Goal: Task Accomplishment & Management: Use online tool/utility

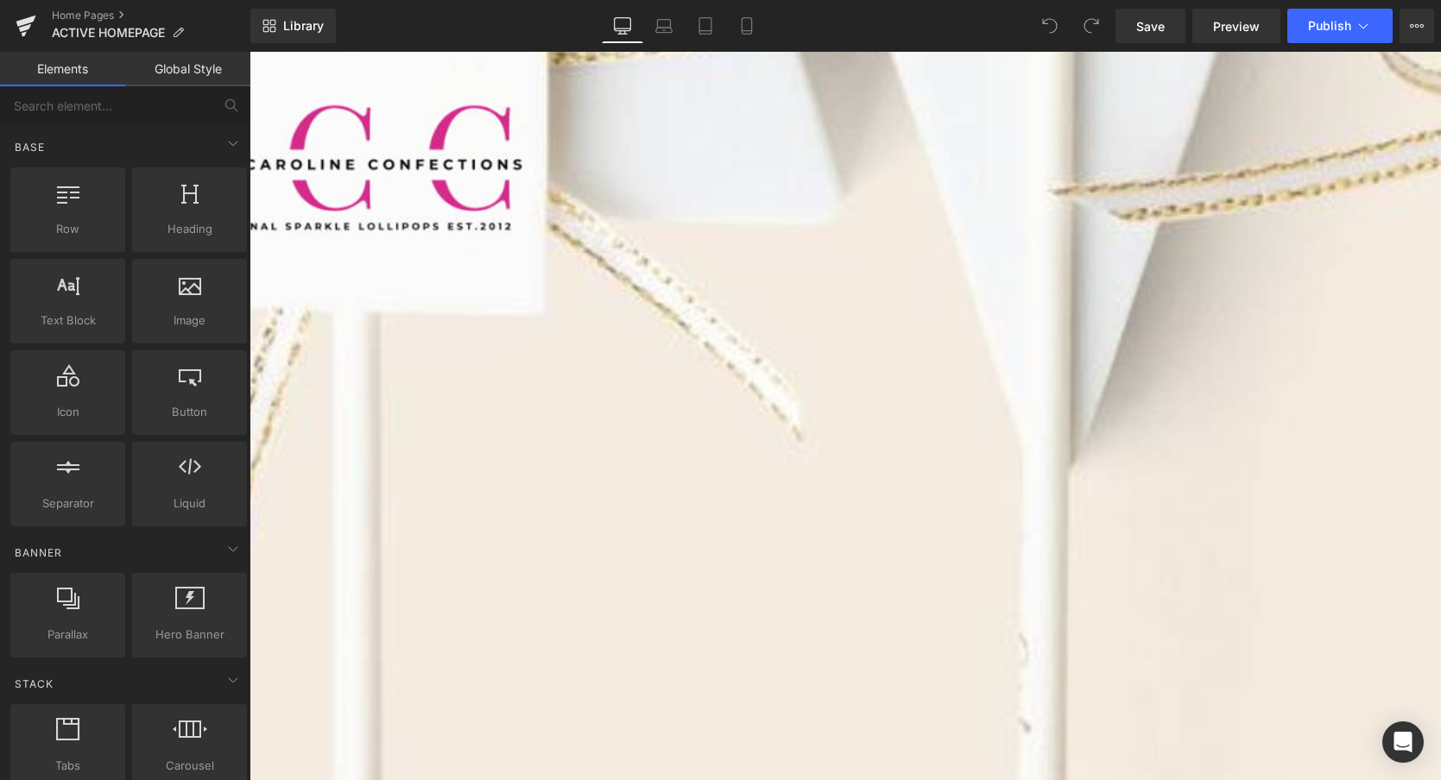
scroll to position [1848, 0]
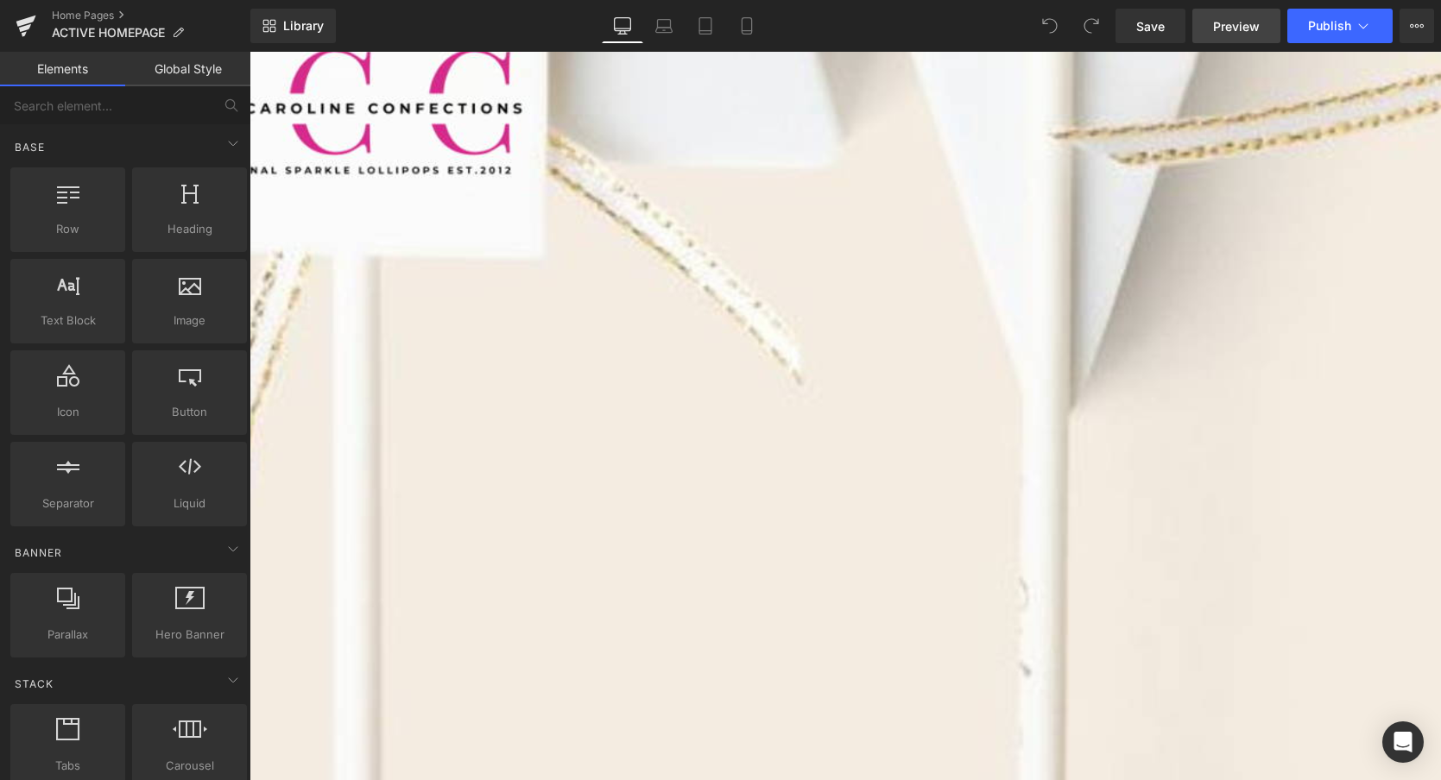
click at [1240, 32] on span "Preview" at bounding box center [1236, 26] width 47 height 18
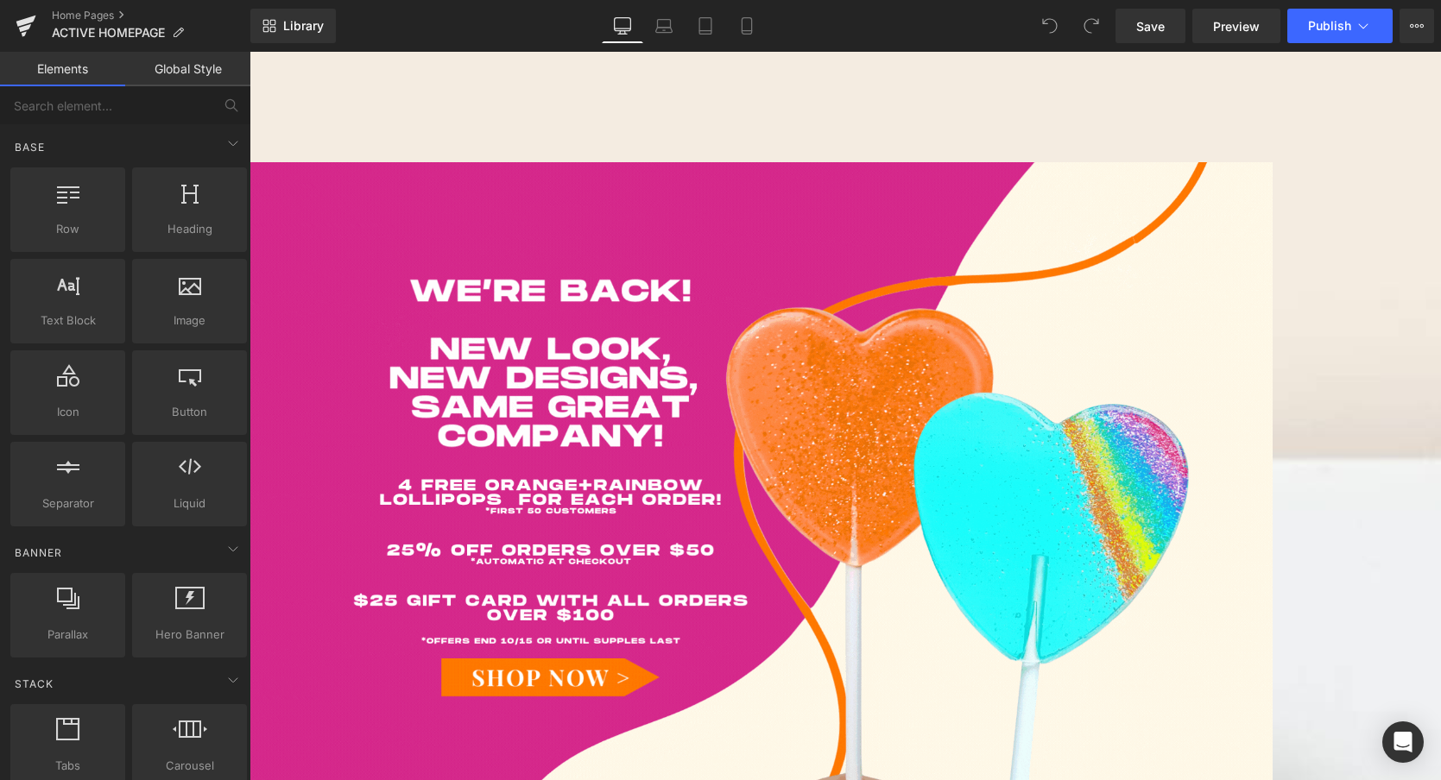
scroll to position [13, 0]
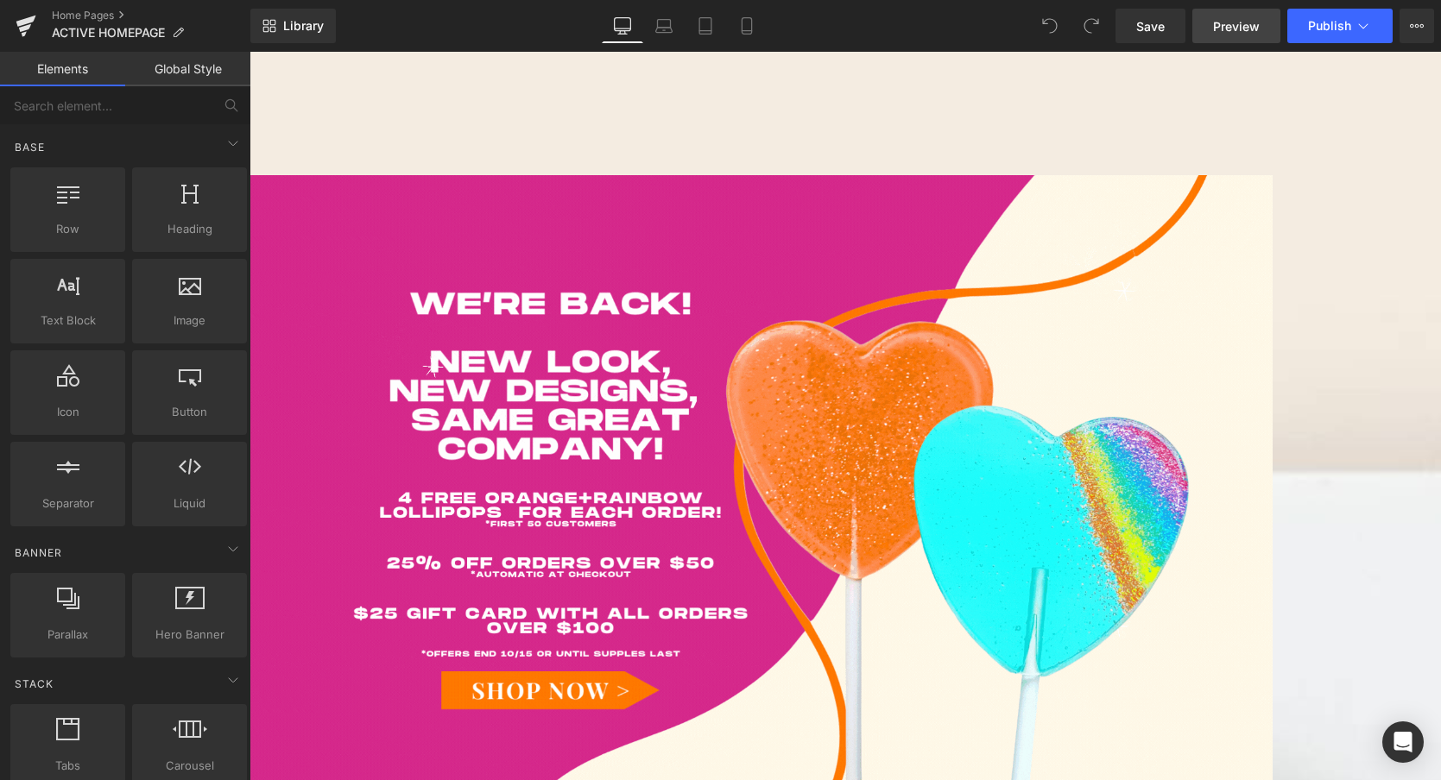
click at [1239, 27] on span "Preview" at bounding box center [1236, 26] width 47 height 18
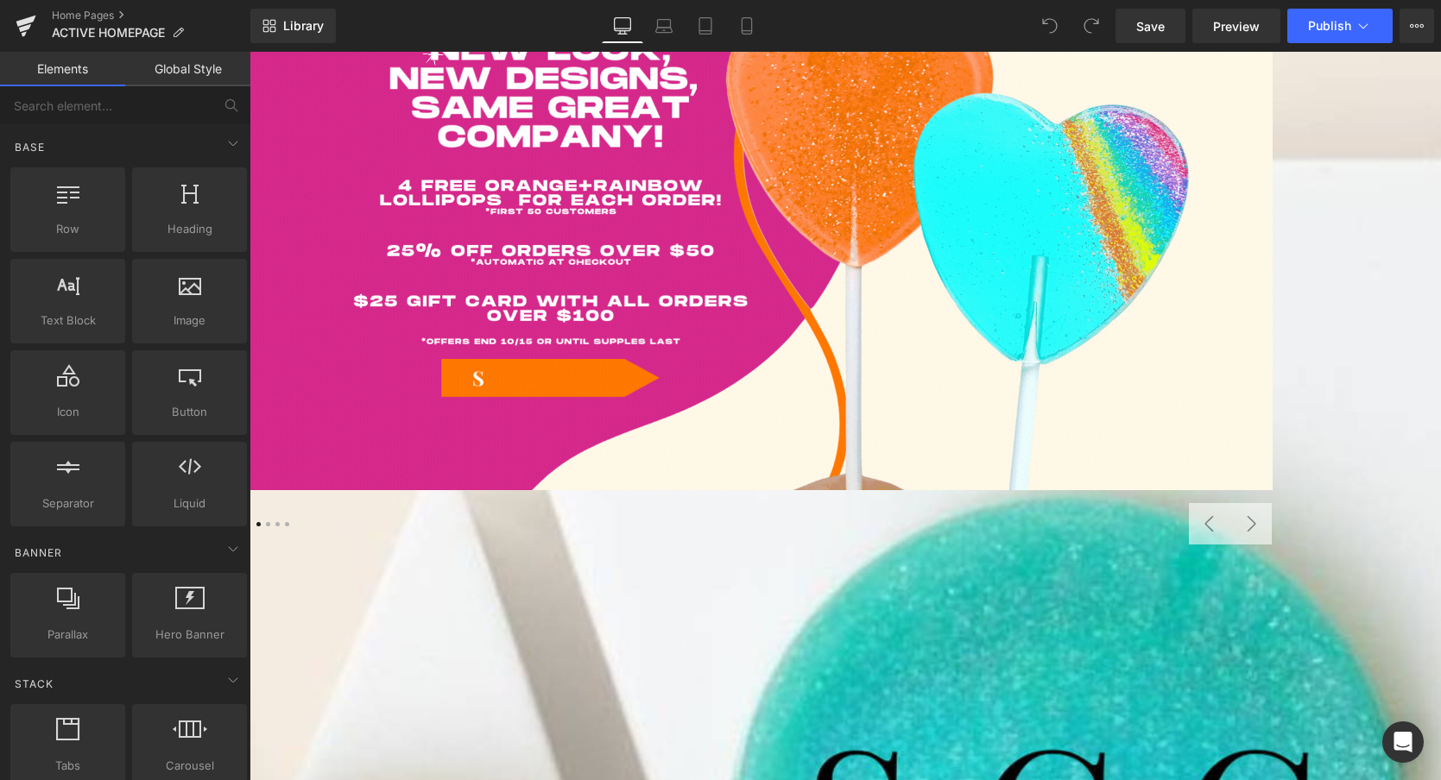
scroll to position [0, 0]
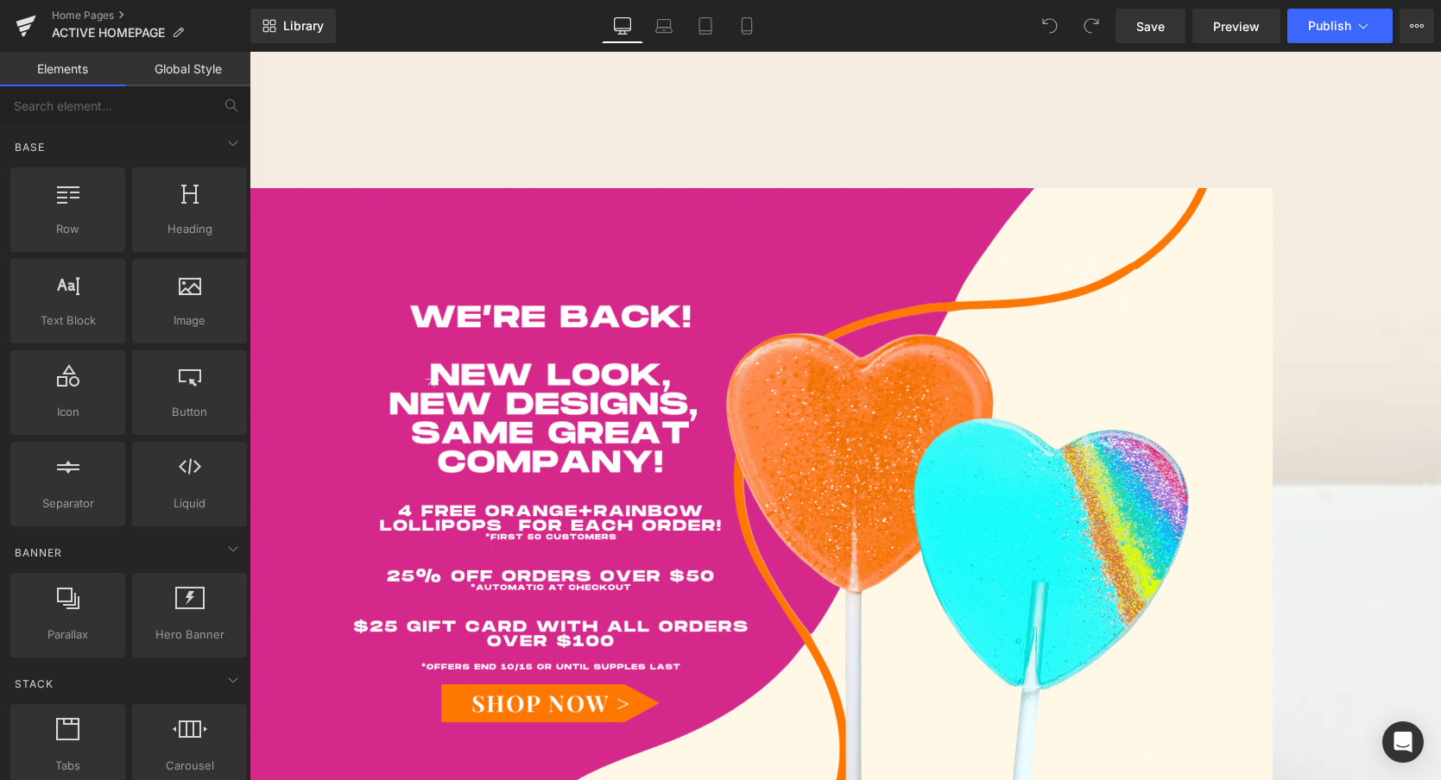
click at [833, 315] on div at bounding box center [760, 539] width 1023 height 702
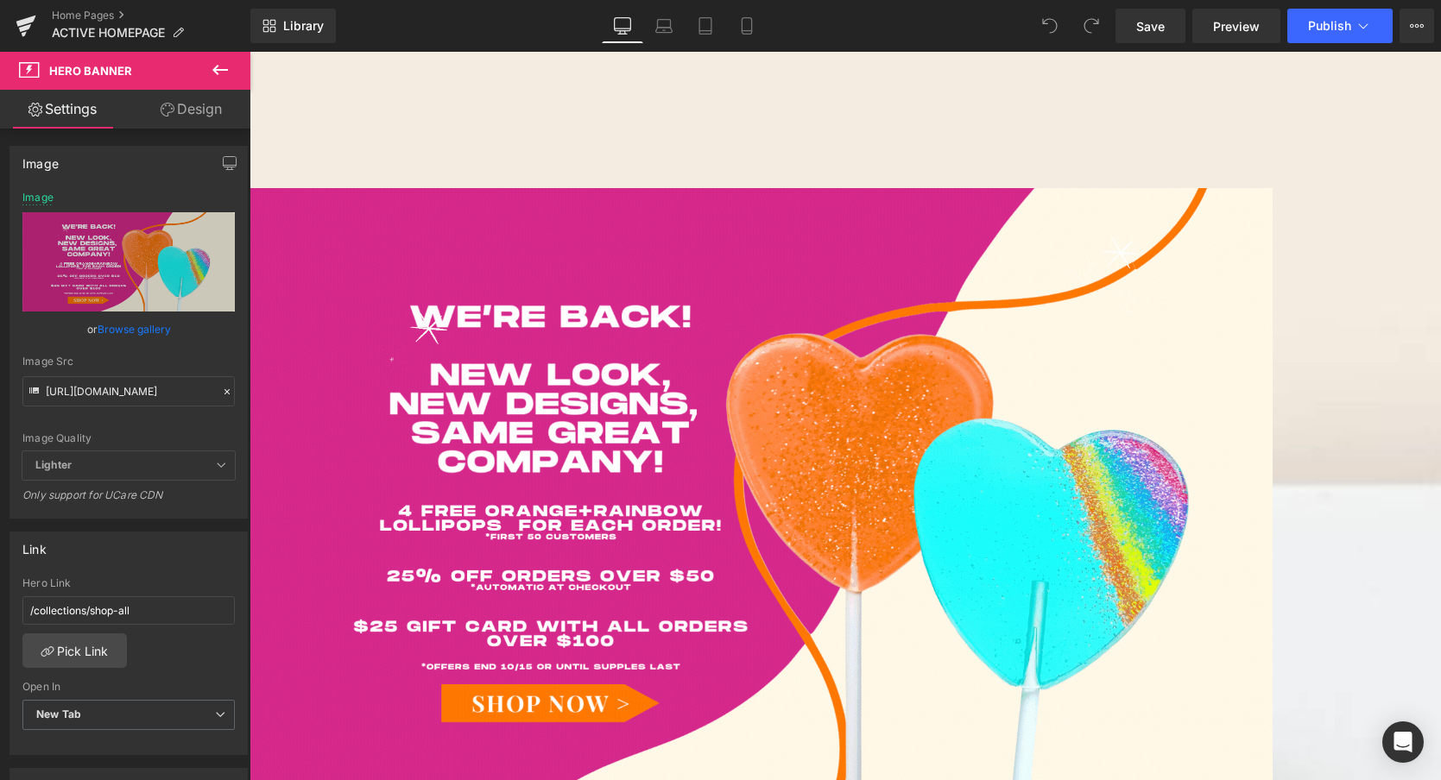
click at [249, 52] on span "Carousel" at bounding box center [249, 52] width 0 height 0
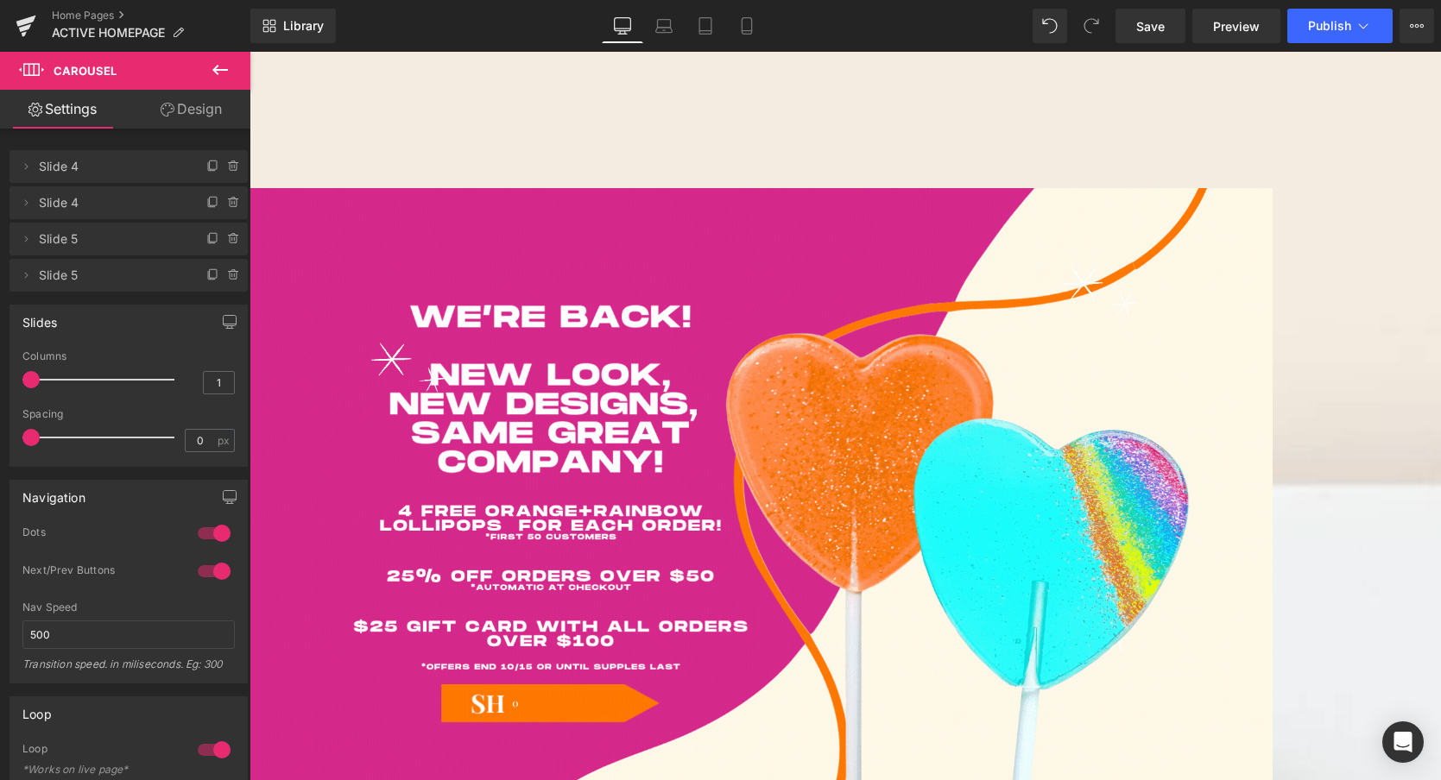
click at [220, 68] on icon at bounding box center [220, 70] width 21 height 21
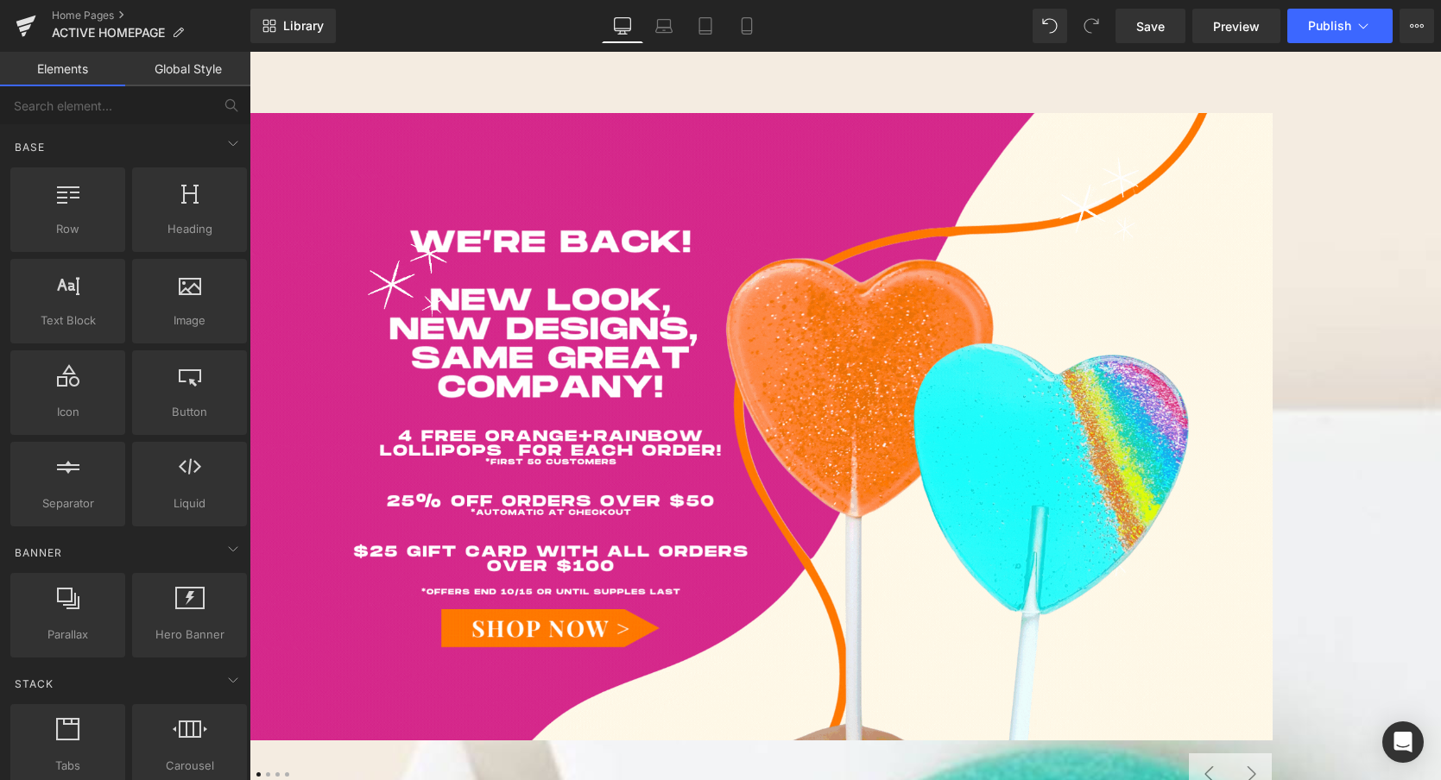
scroll to position [103, 0]
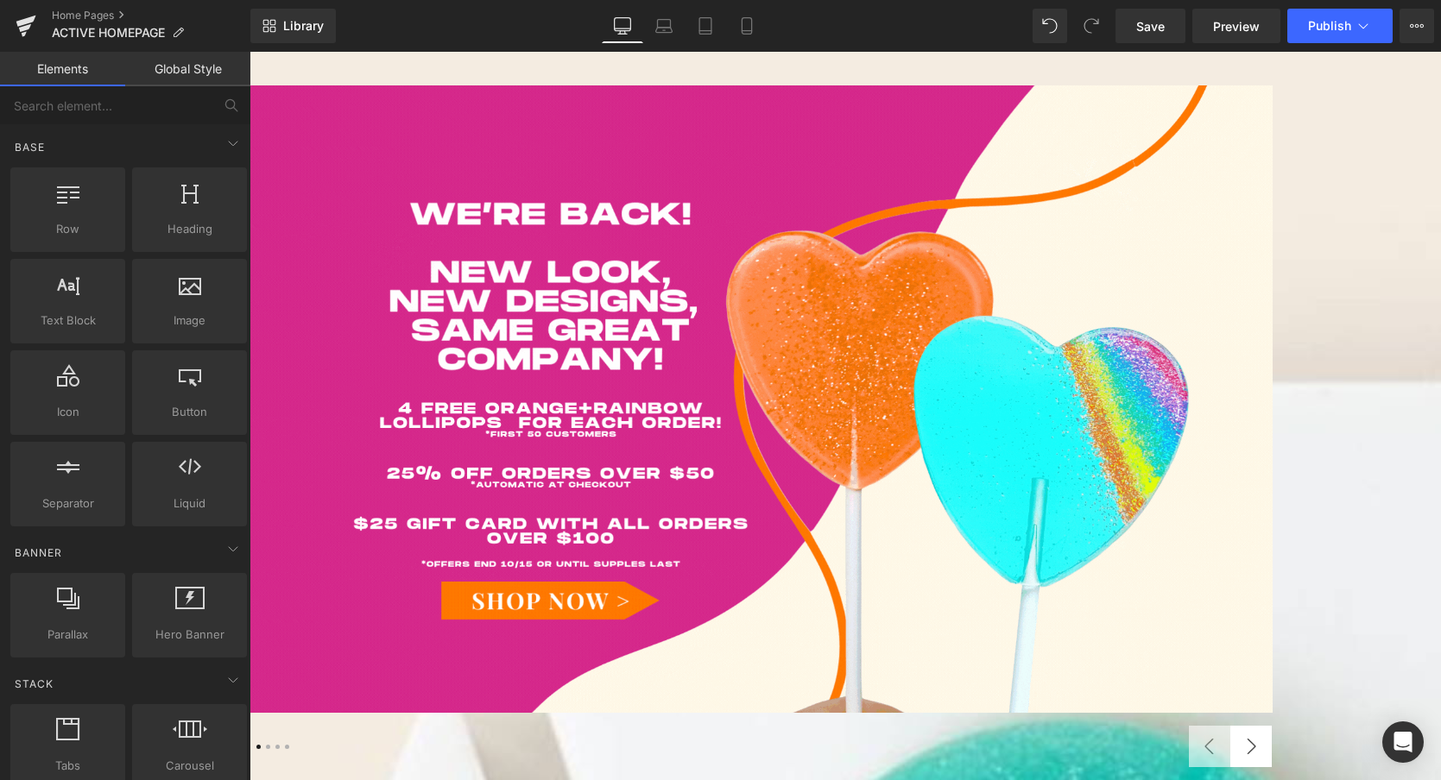
click at [1271, 726] on button "›" at bounding box center [1250, 746] width 41 height 41
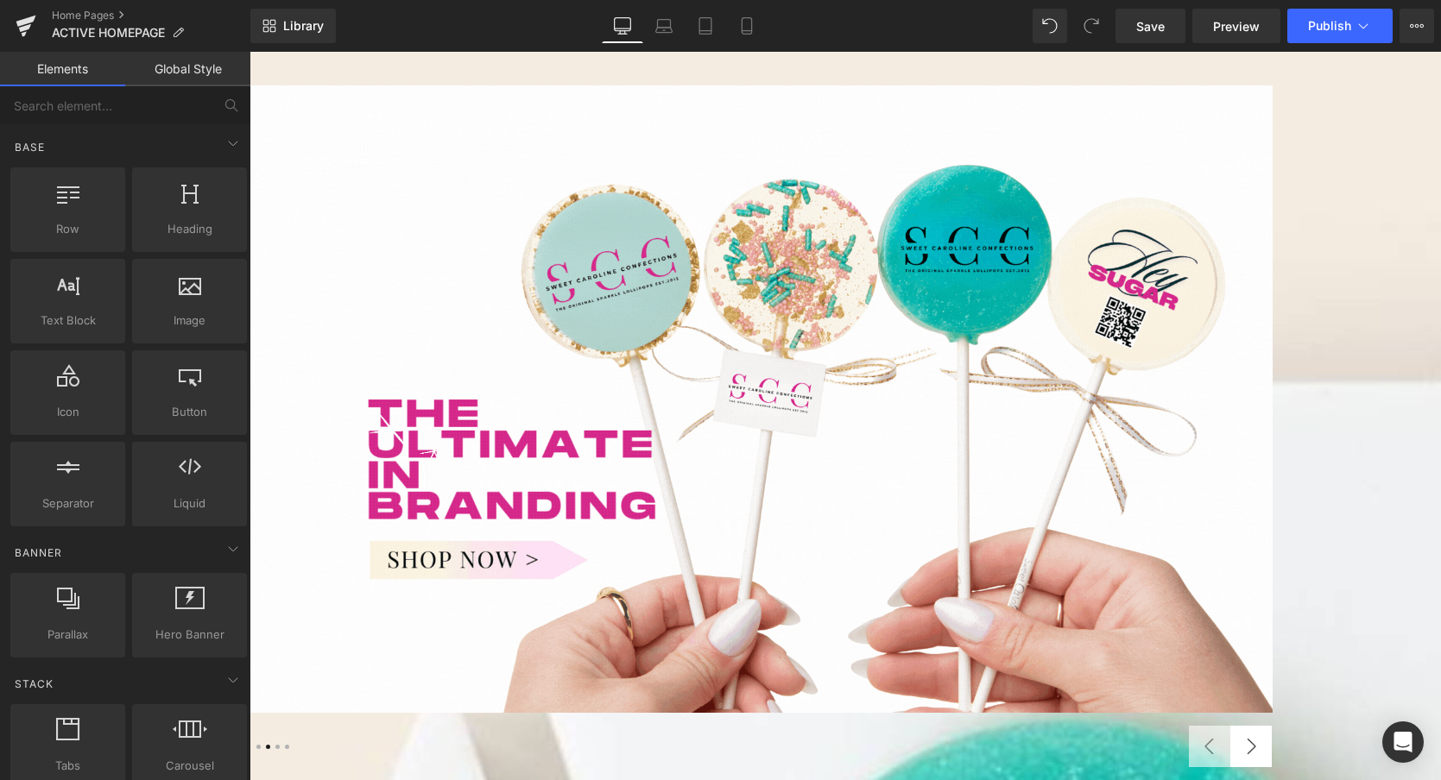
click at [1271, 726] on button "›" at bounding box center [1250, 746] width 41 height 41
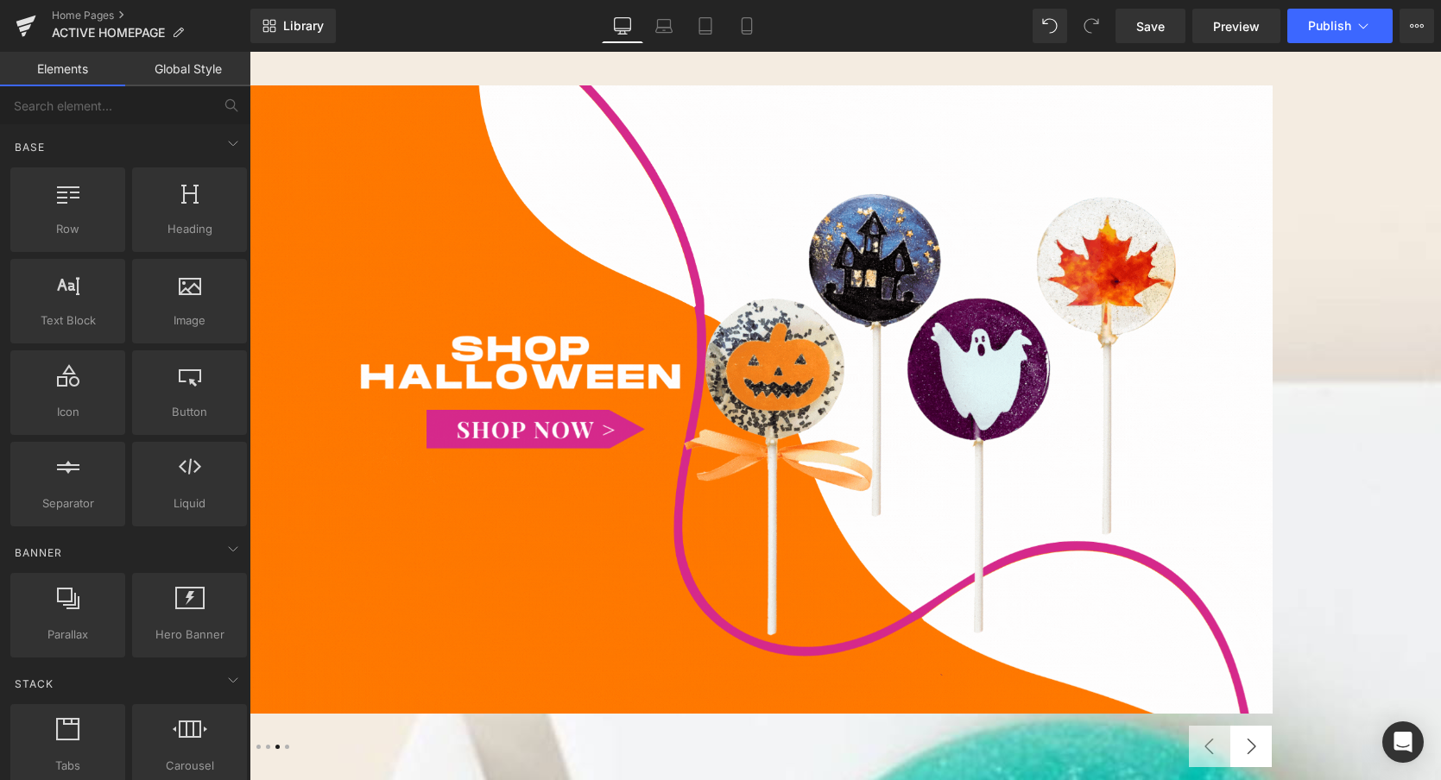
click at [1271, 726] on button "›" at bounding box center [1250, 746] width 41 height 41
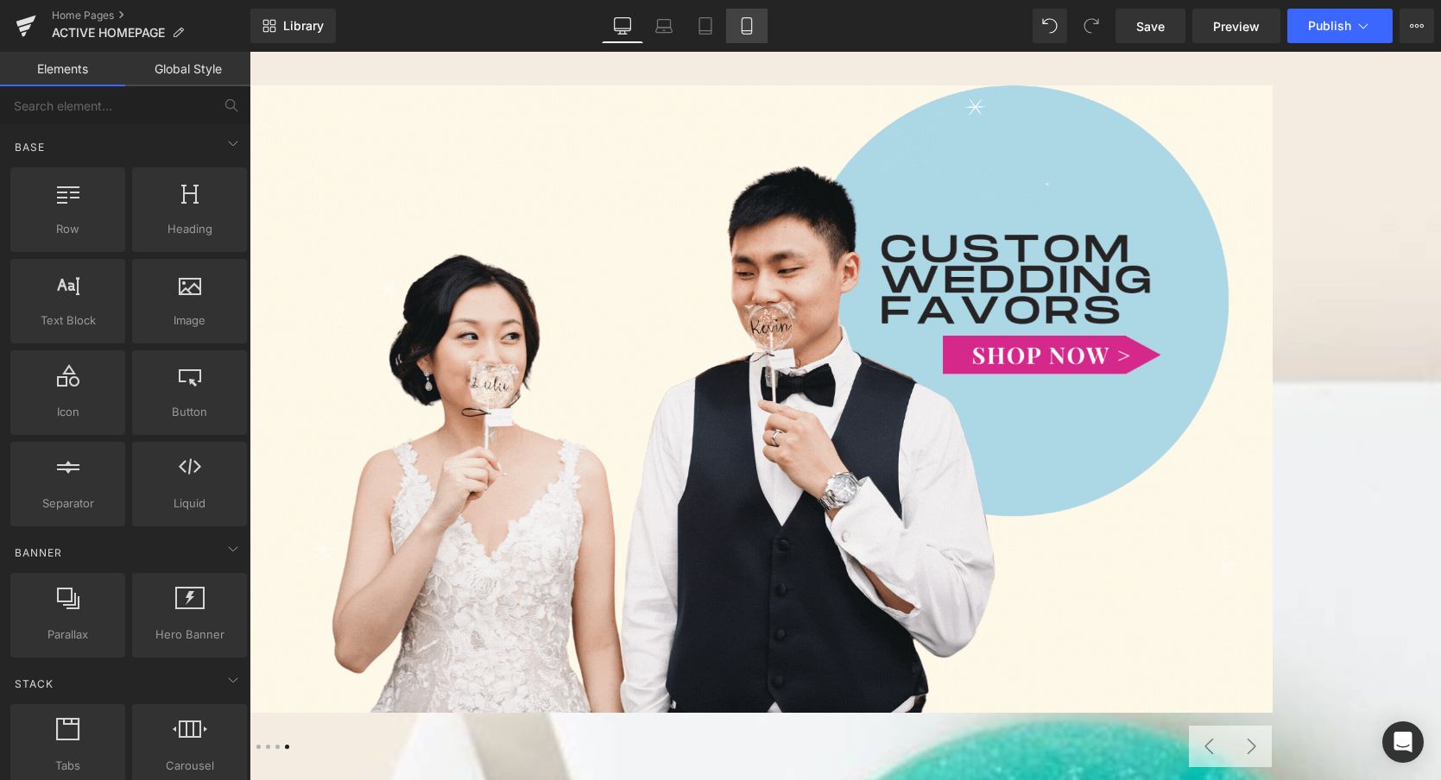
click at [735, 27] on link "Mobile" at bounding box center [746, 26] width 41 height 35
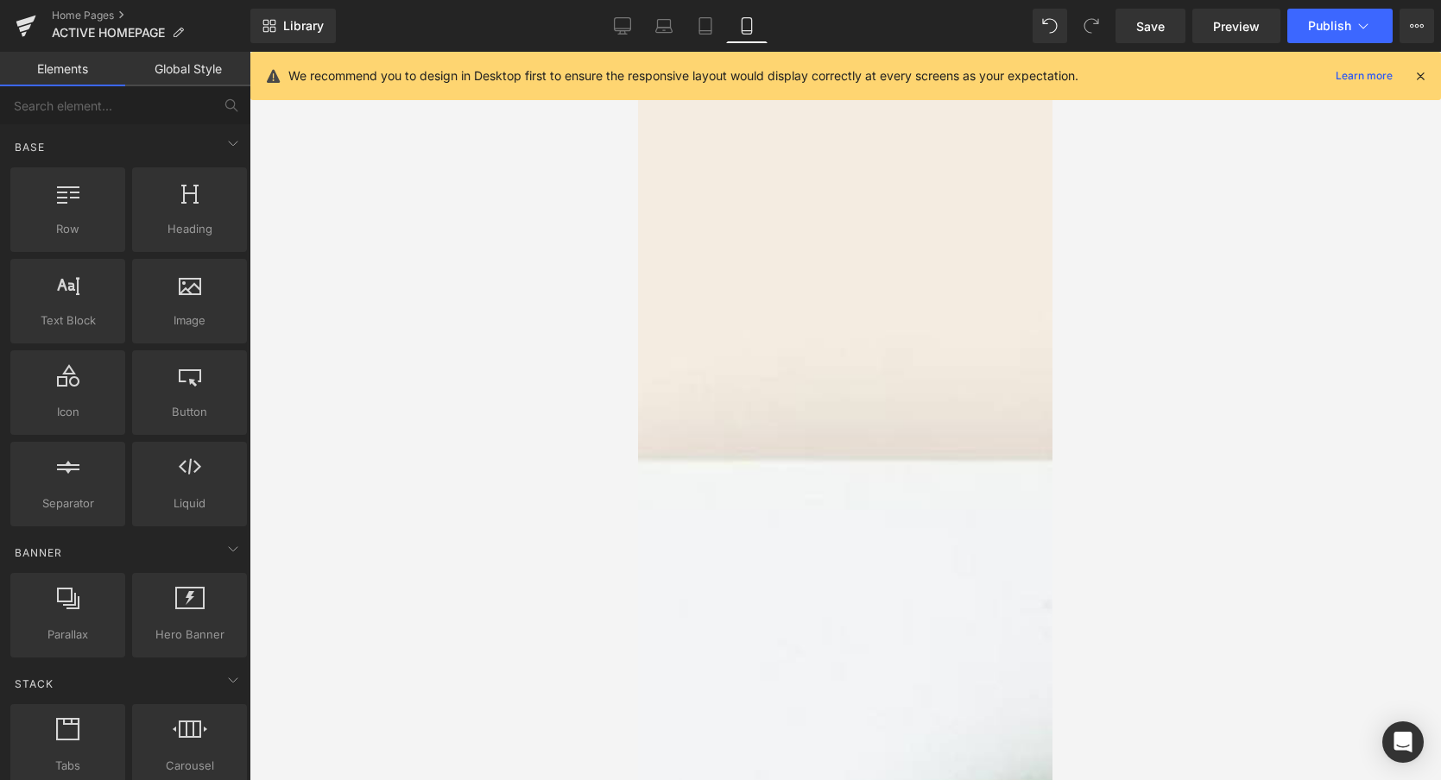
scroll to position [0, 0]
click at [1336, 31] on span "Publish" at bounding box center [1329, 26] width 43 height 14
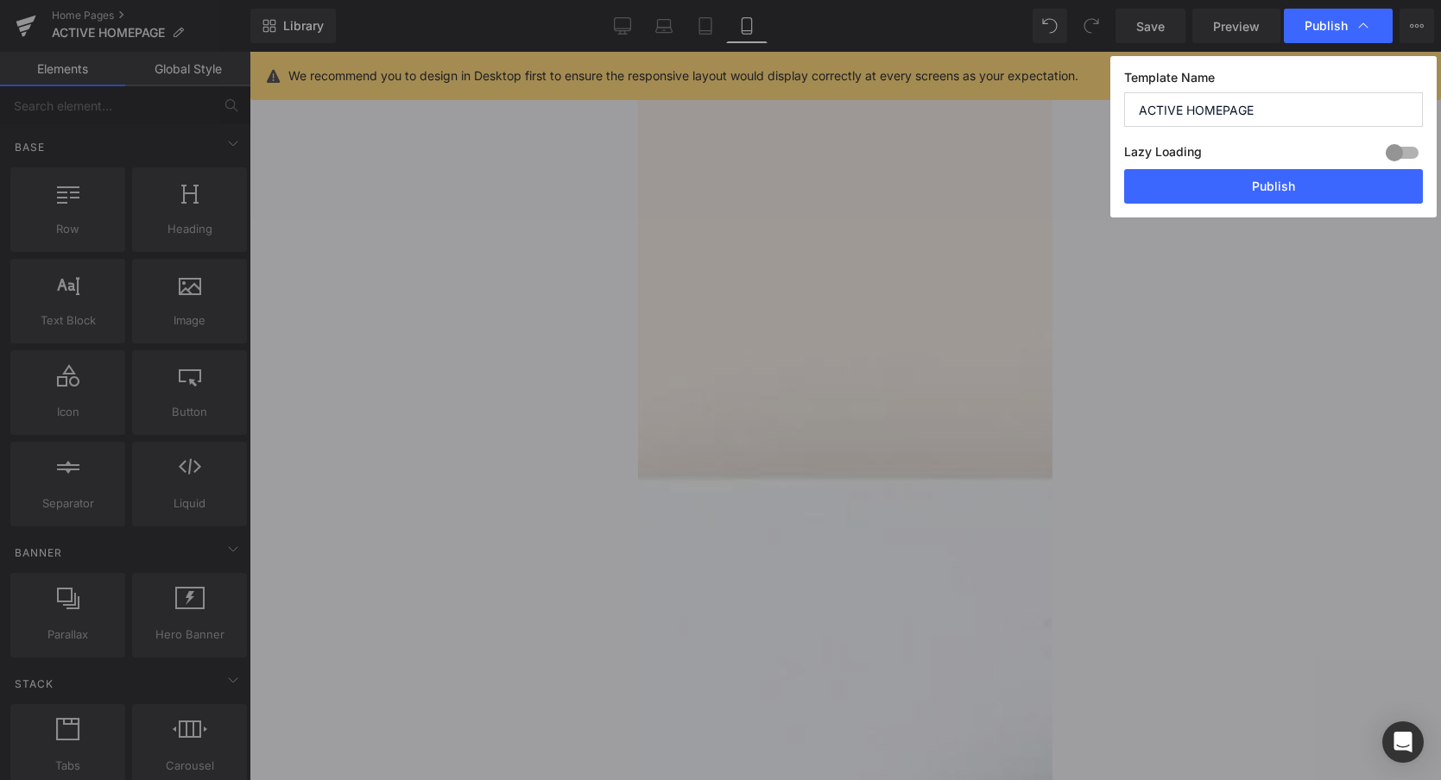
click at [1404, 149] on div at bounding box center [1401, 153] width 41 height 28
click at [1316, 186] on button "Publish" at bounding box center [1273, 186] width 299 height 35
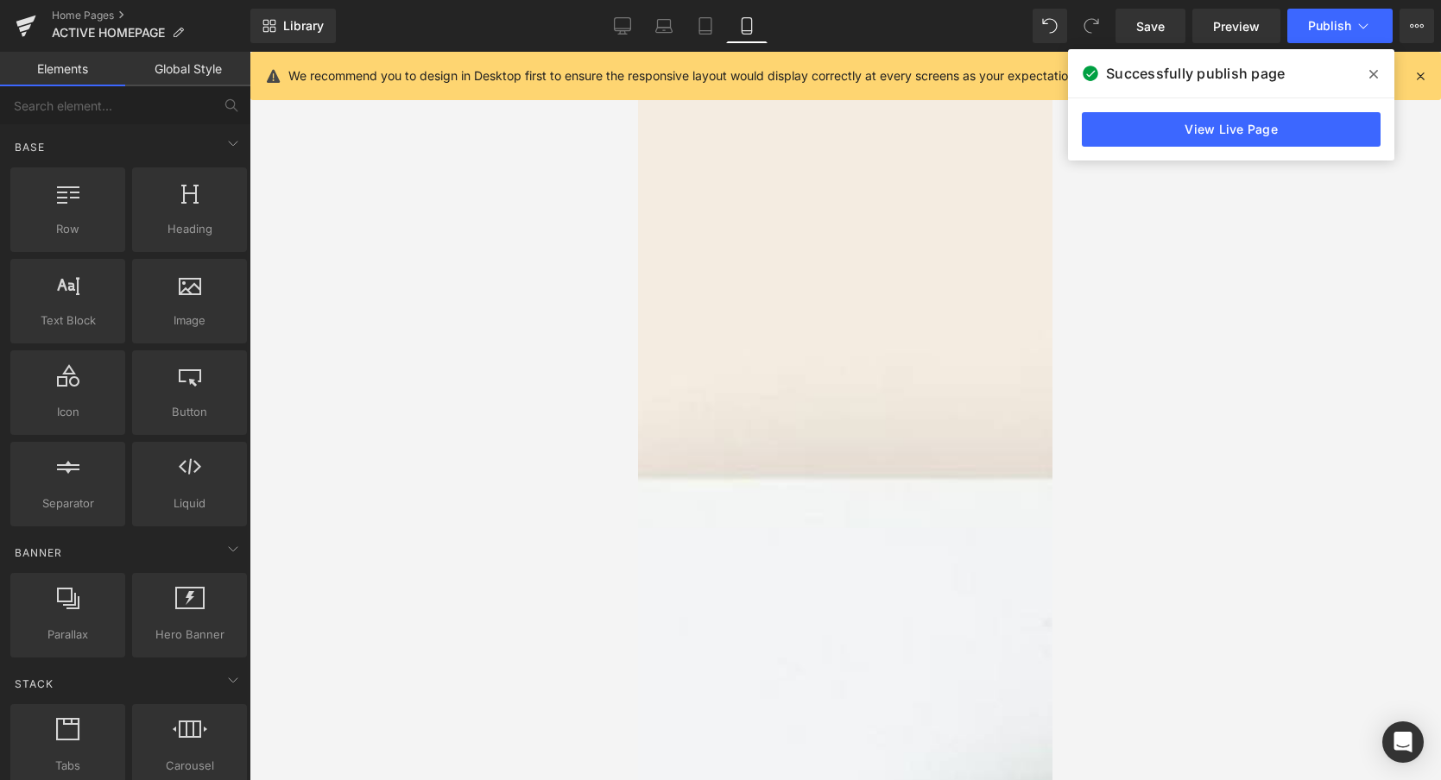
click at [1372, 74] on icon at bounding box center [1373, 74] width 9 height 14
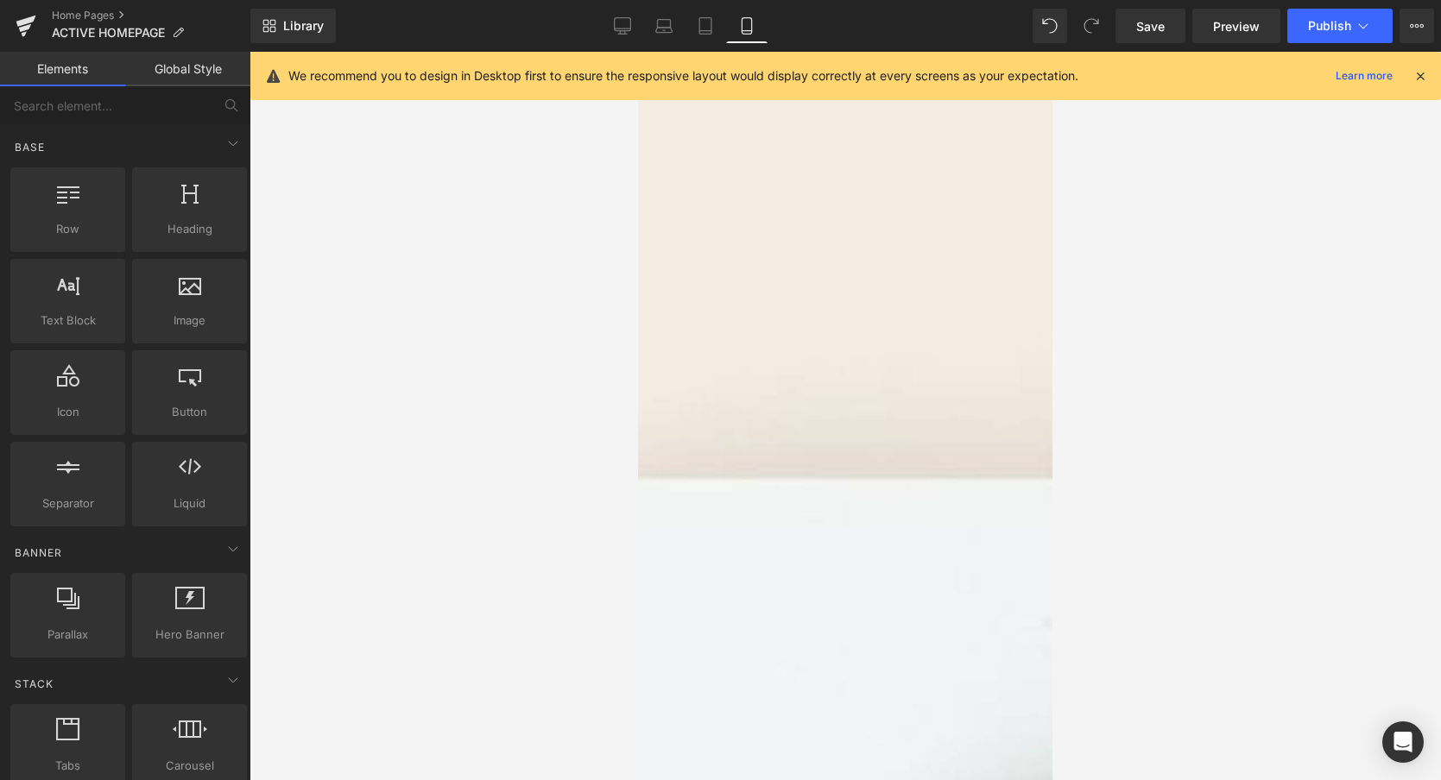
click at [1140, 222] on div at bounding box center [844, 416] width 1191 height 729
click at [1326, 31] on span "Publish" at bounding box center [1329, 26] width 43 height 14
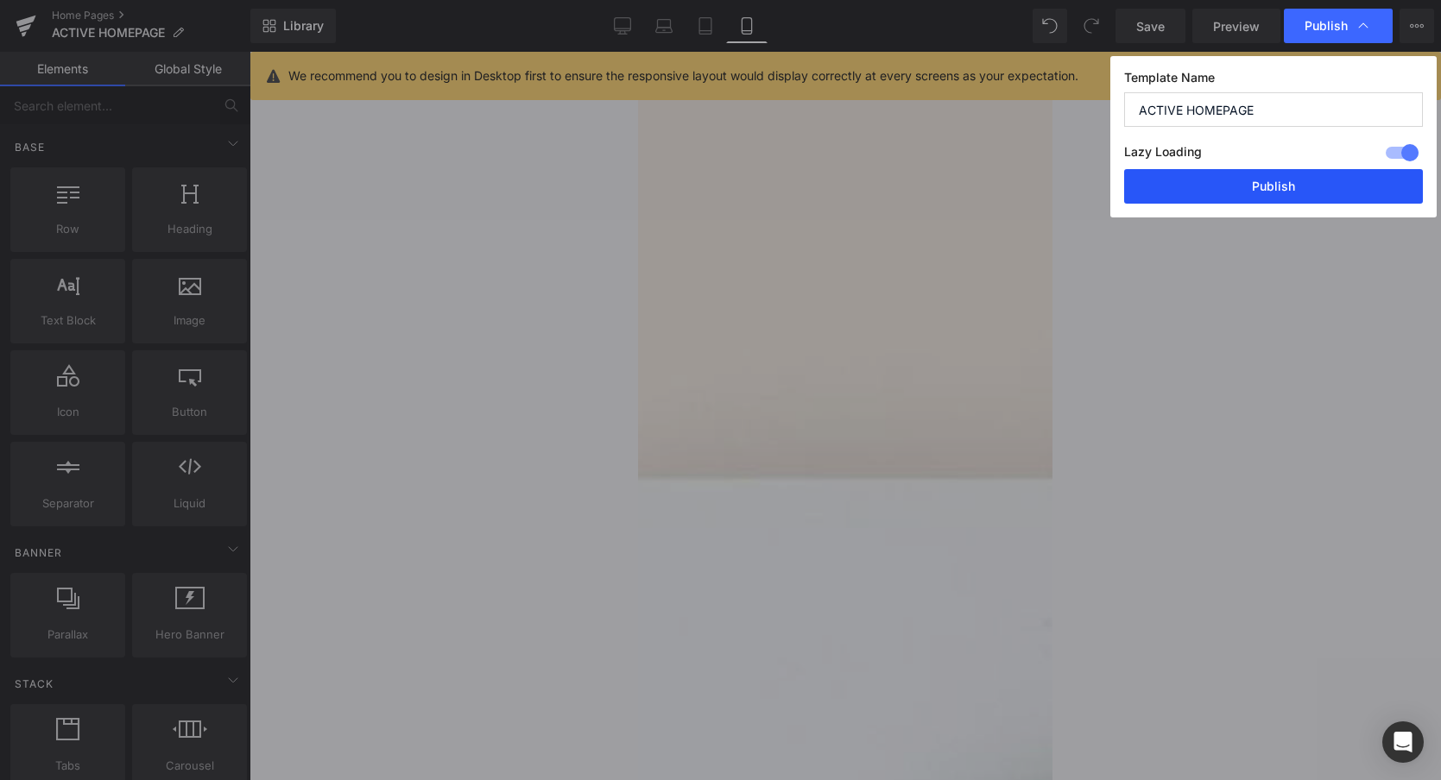
click at [1215, 196] on button "Publish" at bounding box center [1273, 186] width 299 height 35
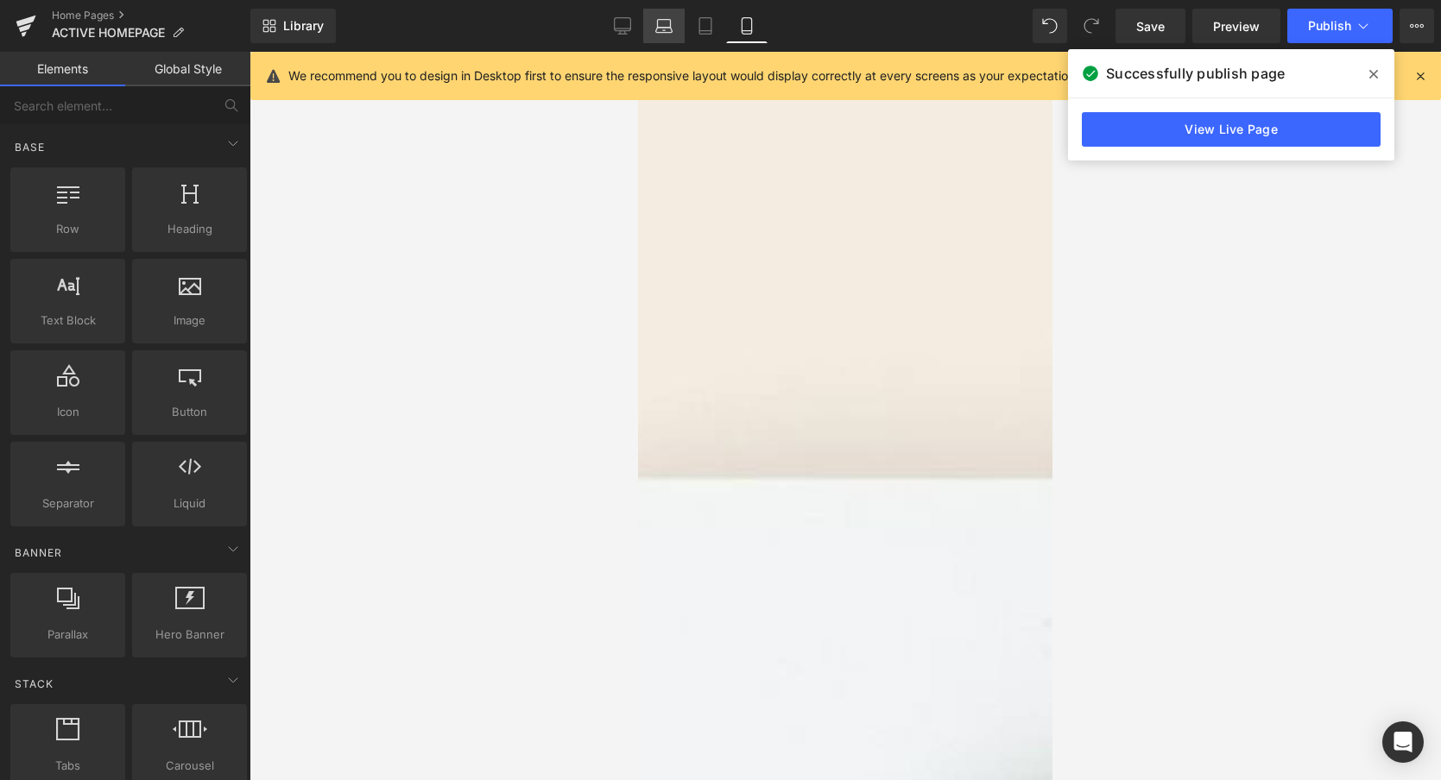
click at [661, 28] on icon at bounding box center [663, 25] width 17 height 17
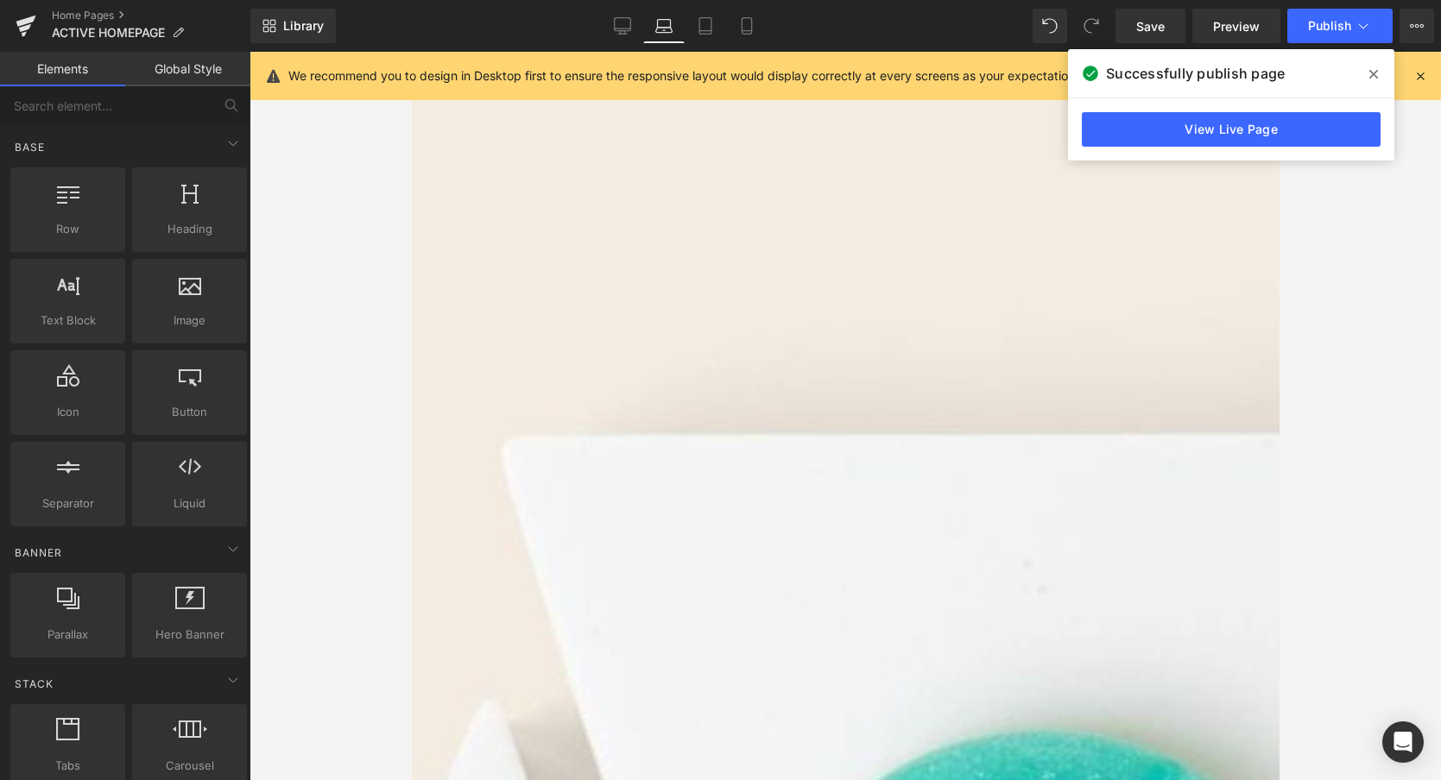
scroll to position [47, 0]
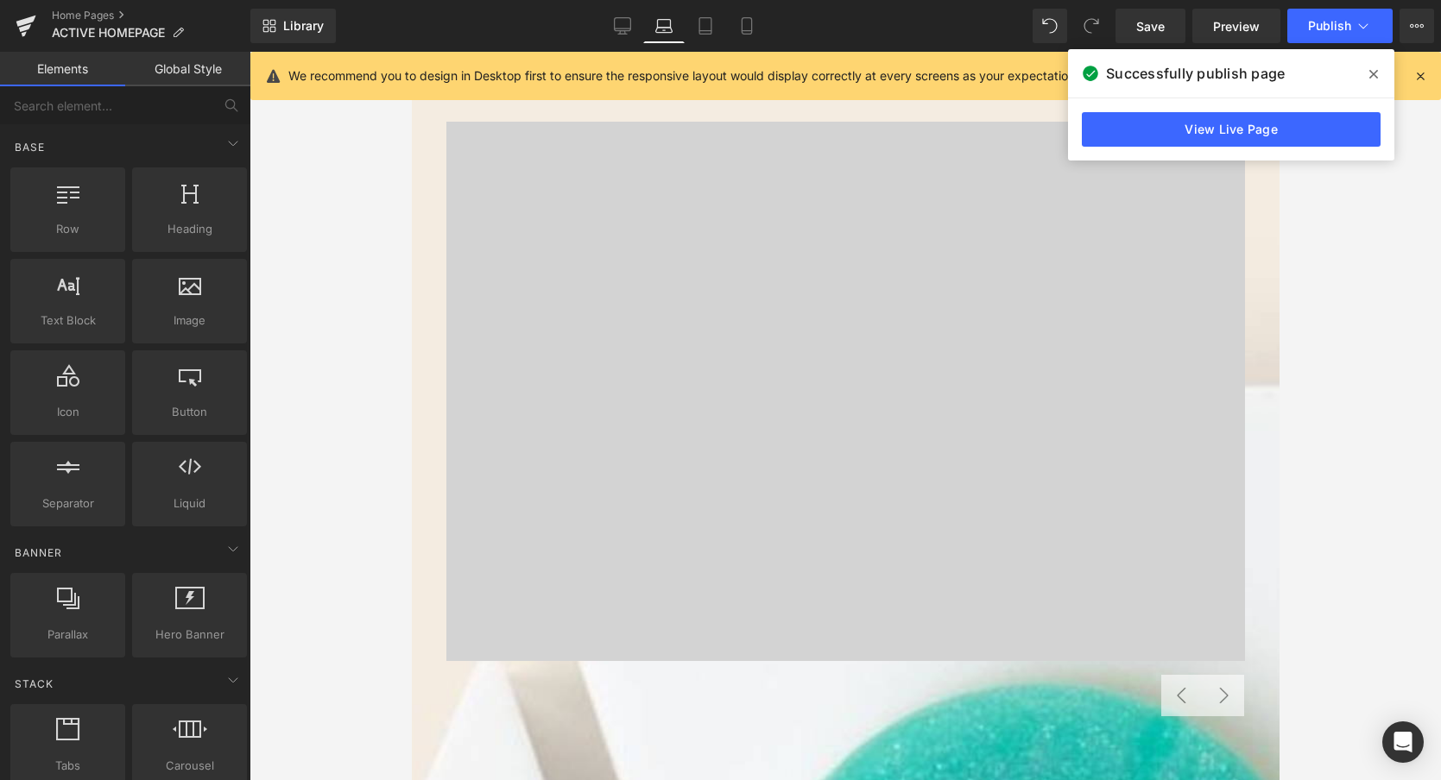
click at [1375, 74] on icon at bounding box center [1373, 74] width 9 height 14
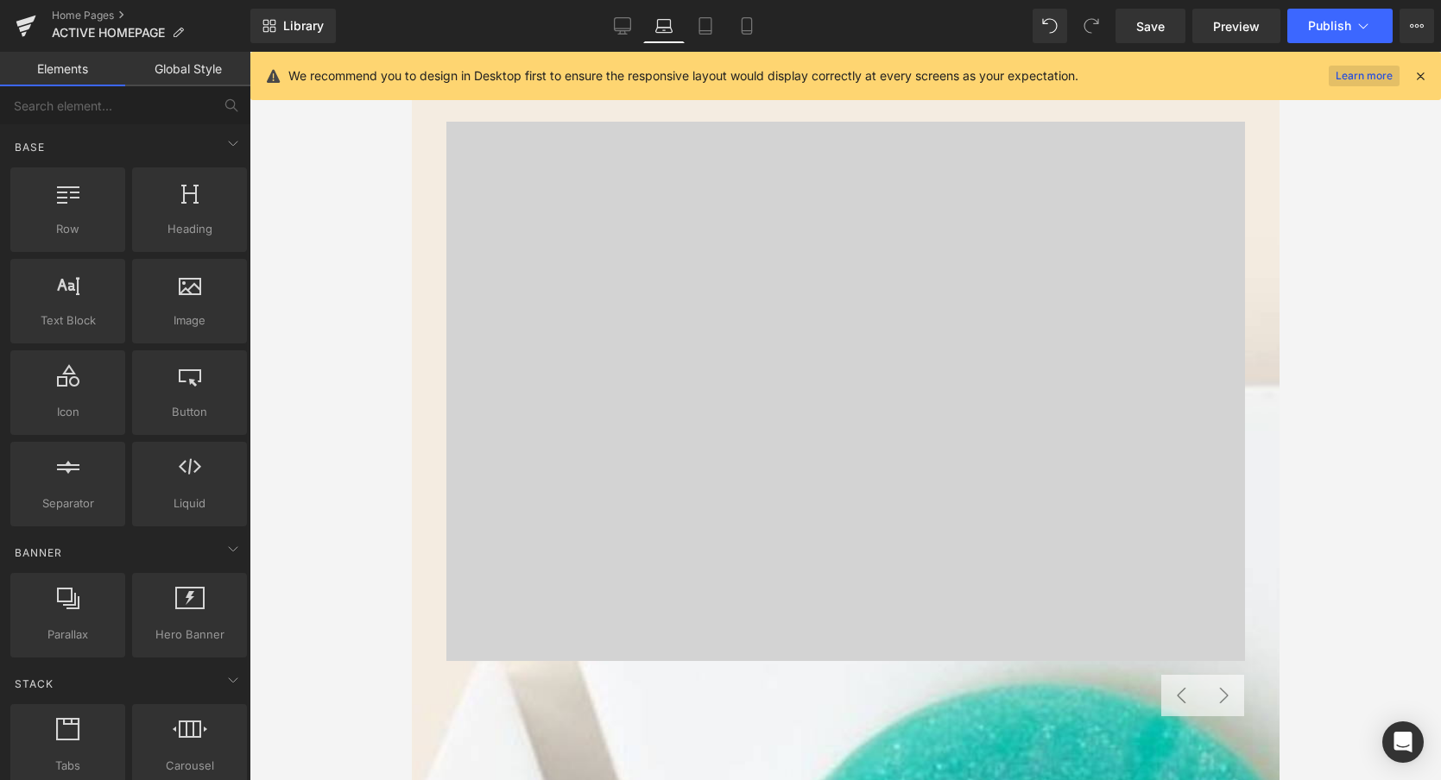
click at [1365, 79] on link "Learn more" at bounding box center [1363, 76] width 71 height 21
click at [22, 22] on icon at bounding box center [26, 21] width 20 height 11
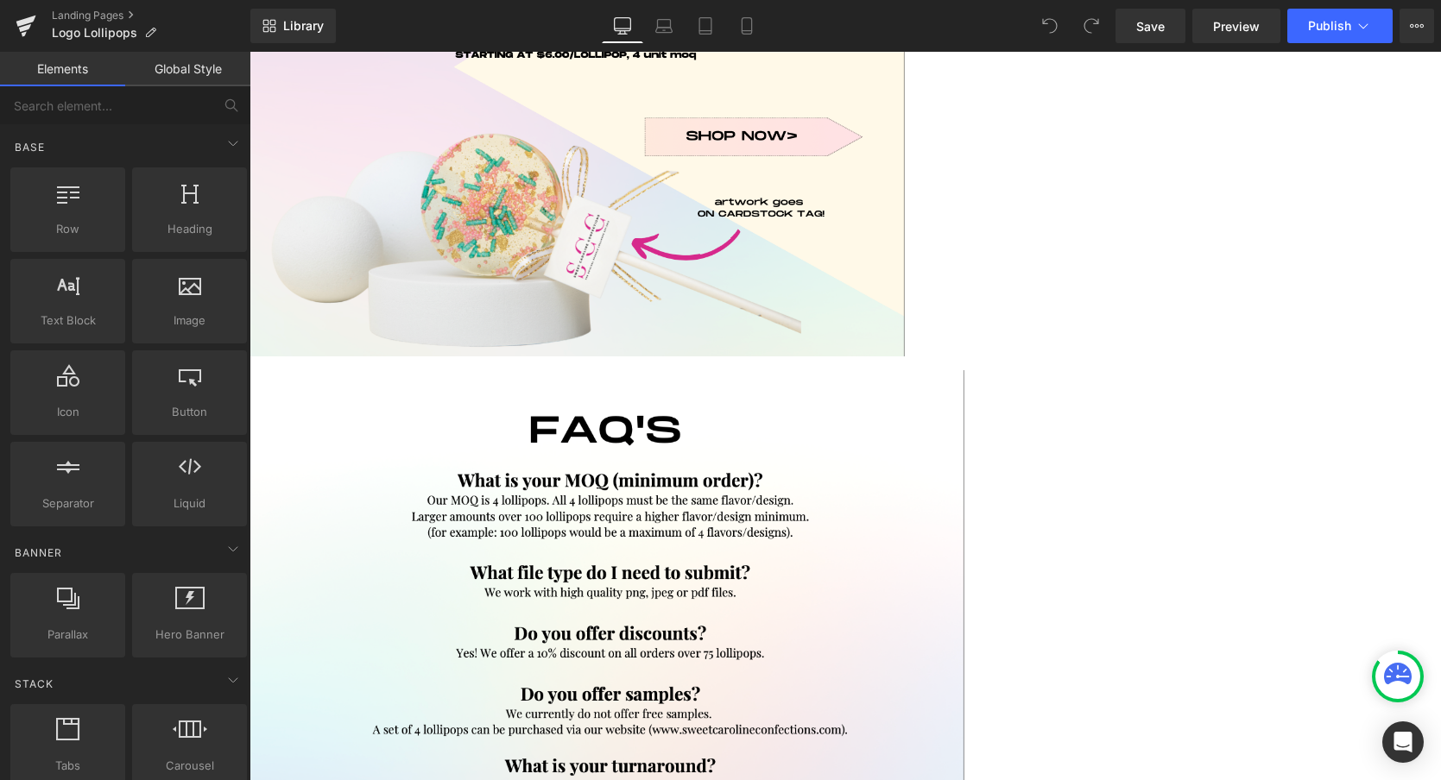
scroll to position [2538, 0]
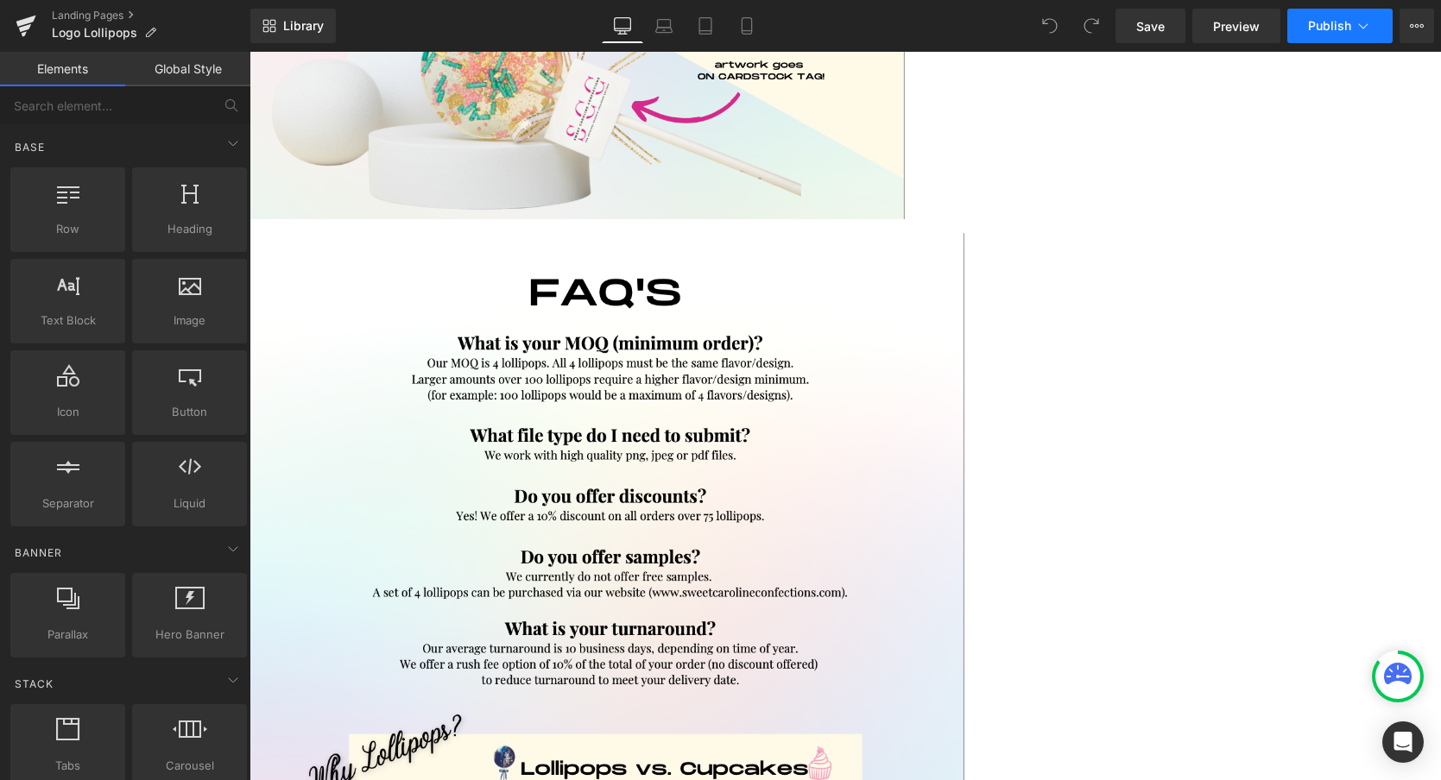
click at [1326, 30] on span "Publish" at bounding box center [1329, 26] width 43 height 14
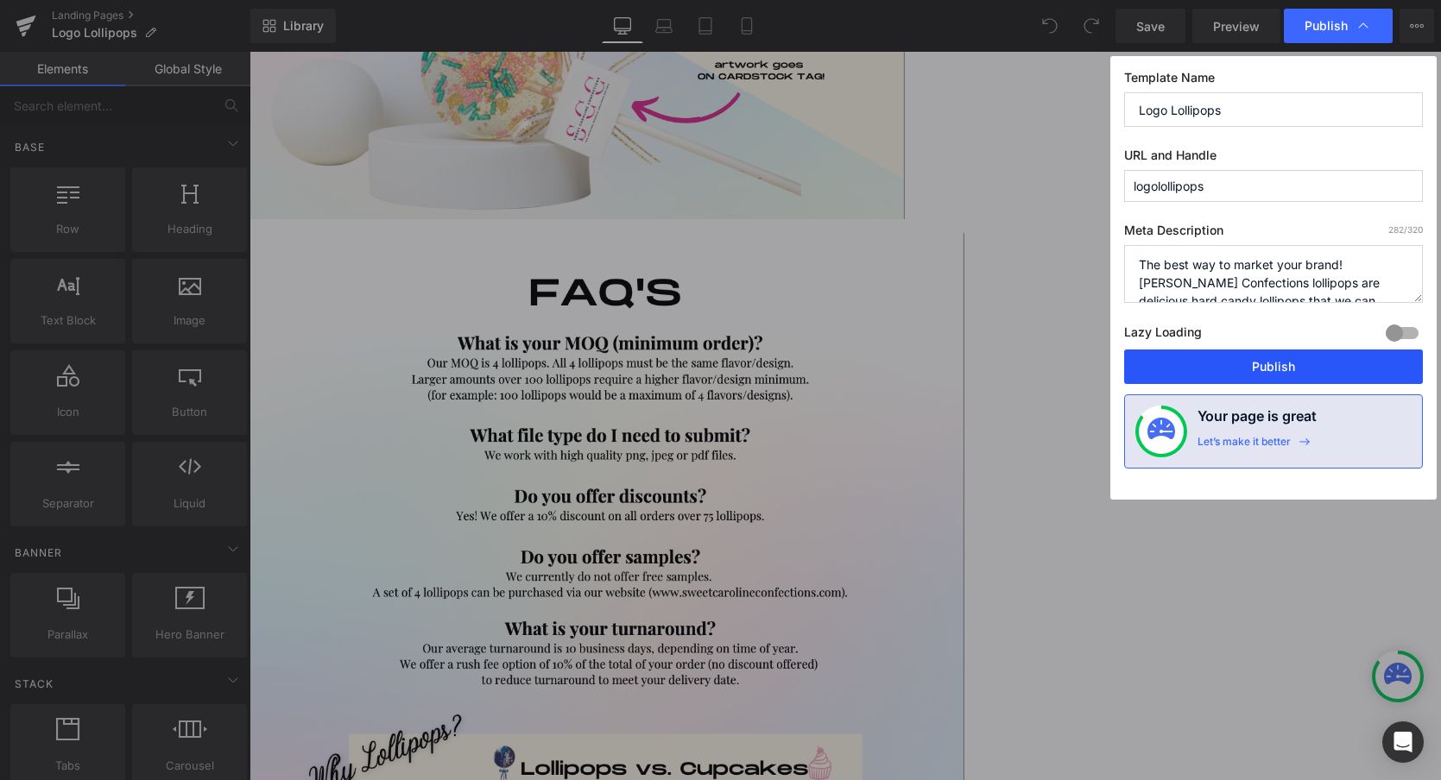
click at [1243, 372] on button "Publish" at bounding box center [1273, 367] width 299 height 35
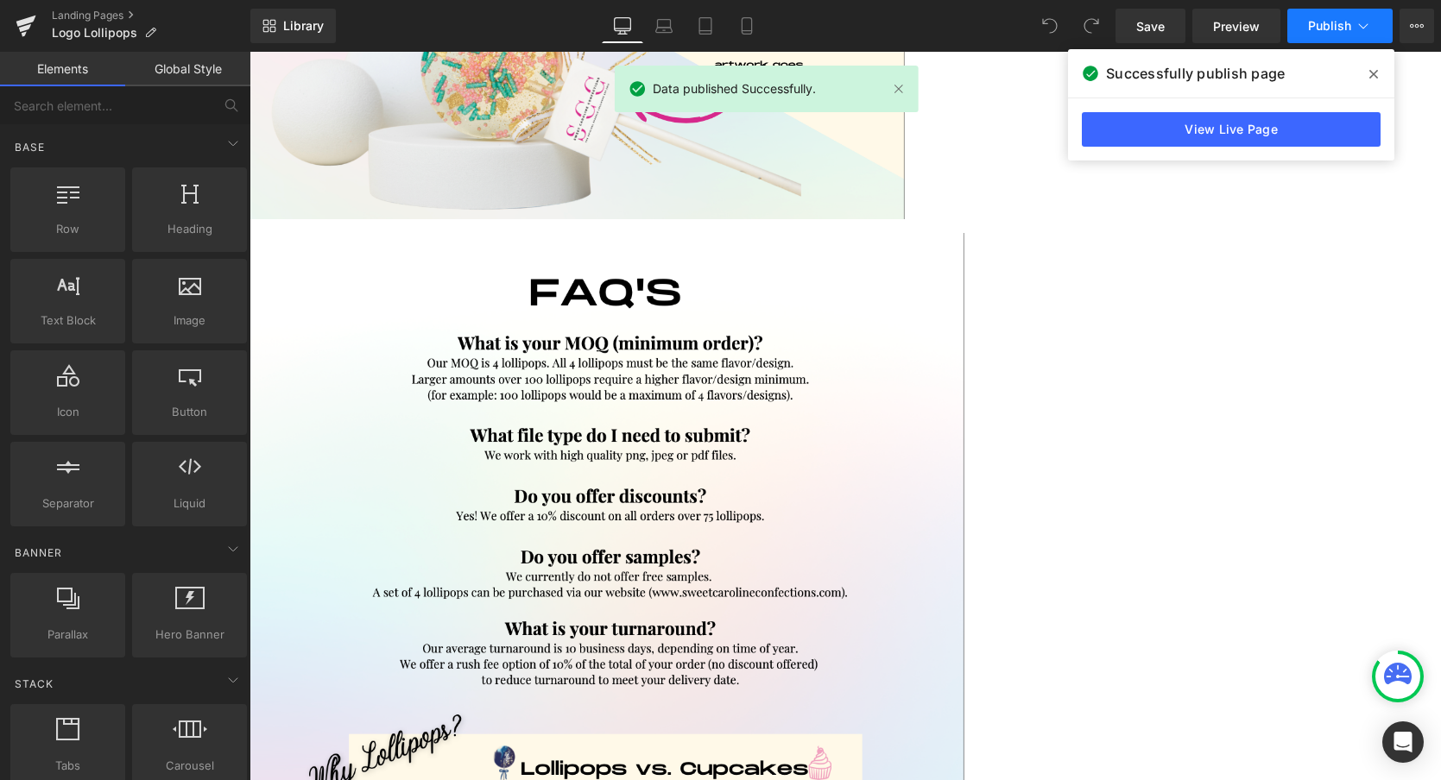
click at [1340, 28] on span "Publish" at bounding box center [1329, 26] width 43 height 14
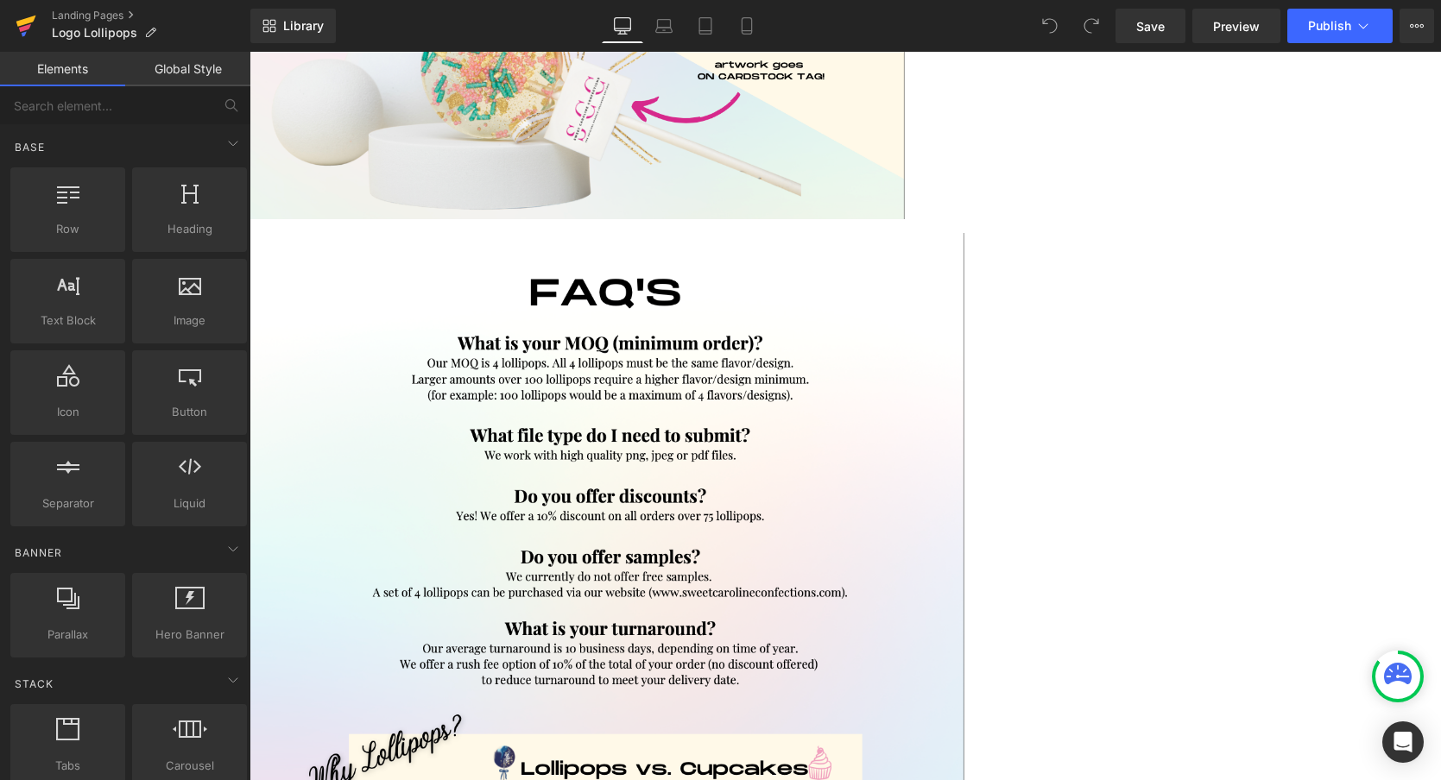
click at [24, 24] on icon at bounding box center [26, 25] width 21 height 43
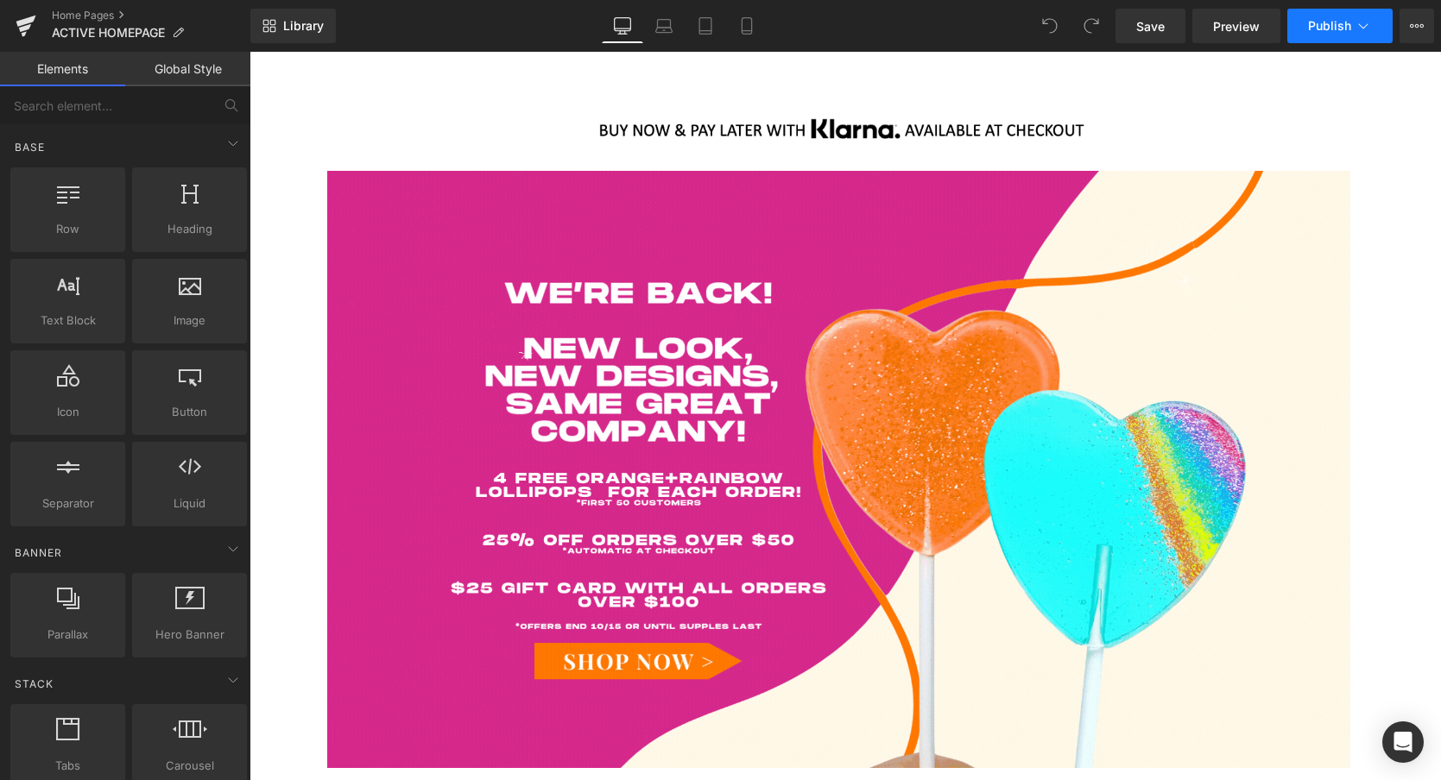
click at [1341, 26] on span "Publish" at bounding box center [1329, 26] width 43 height 14
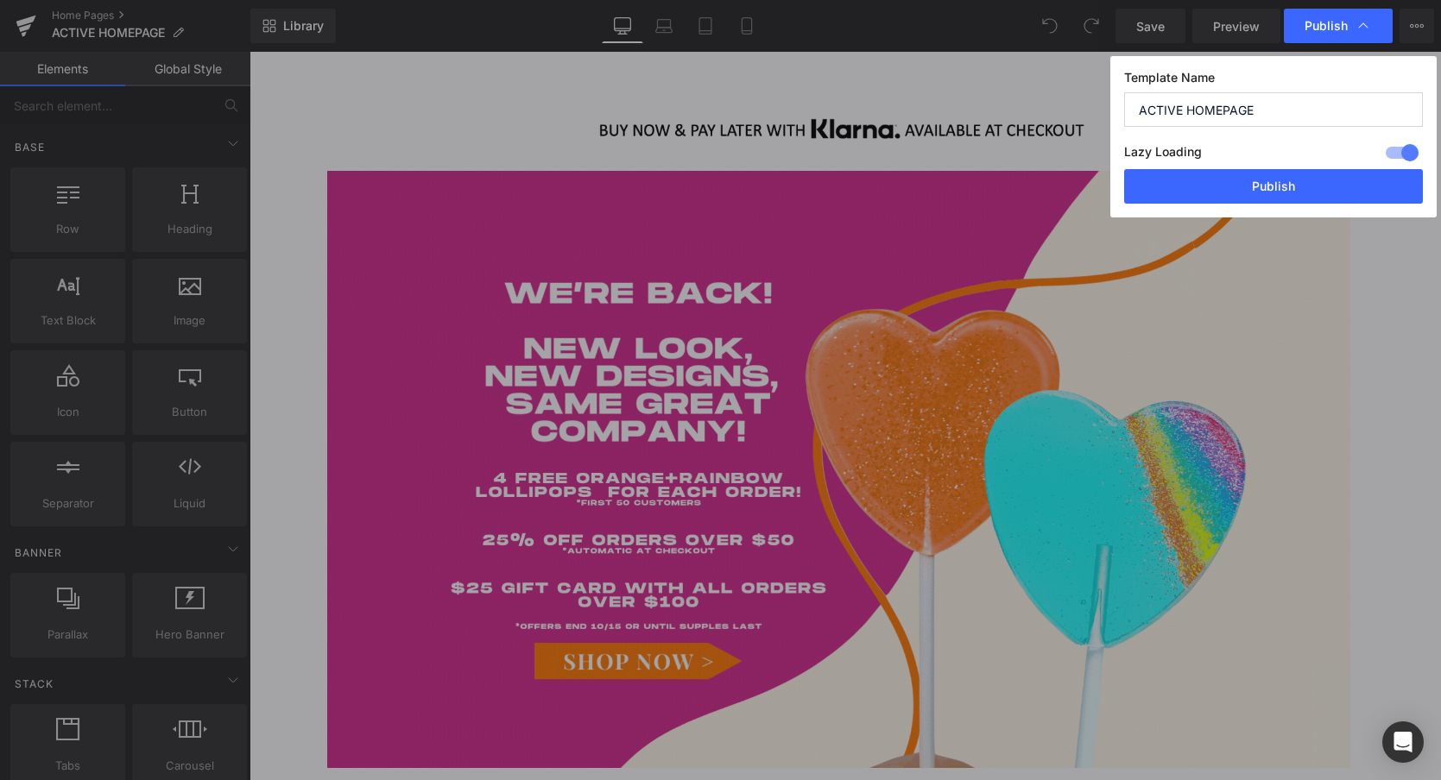
click at [1398, 152] on div at bounding box center [1401, 153] width 41 height 28
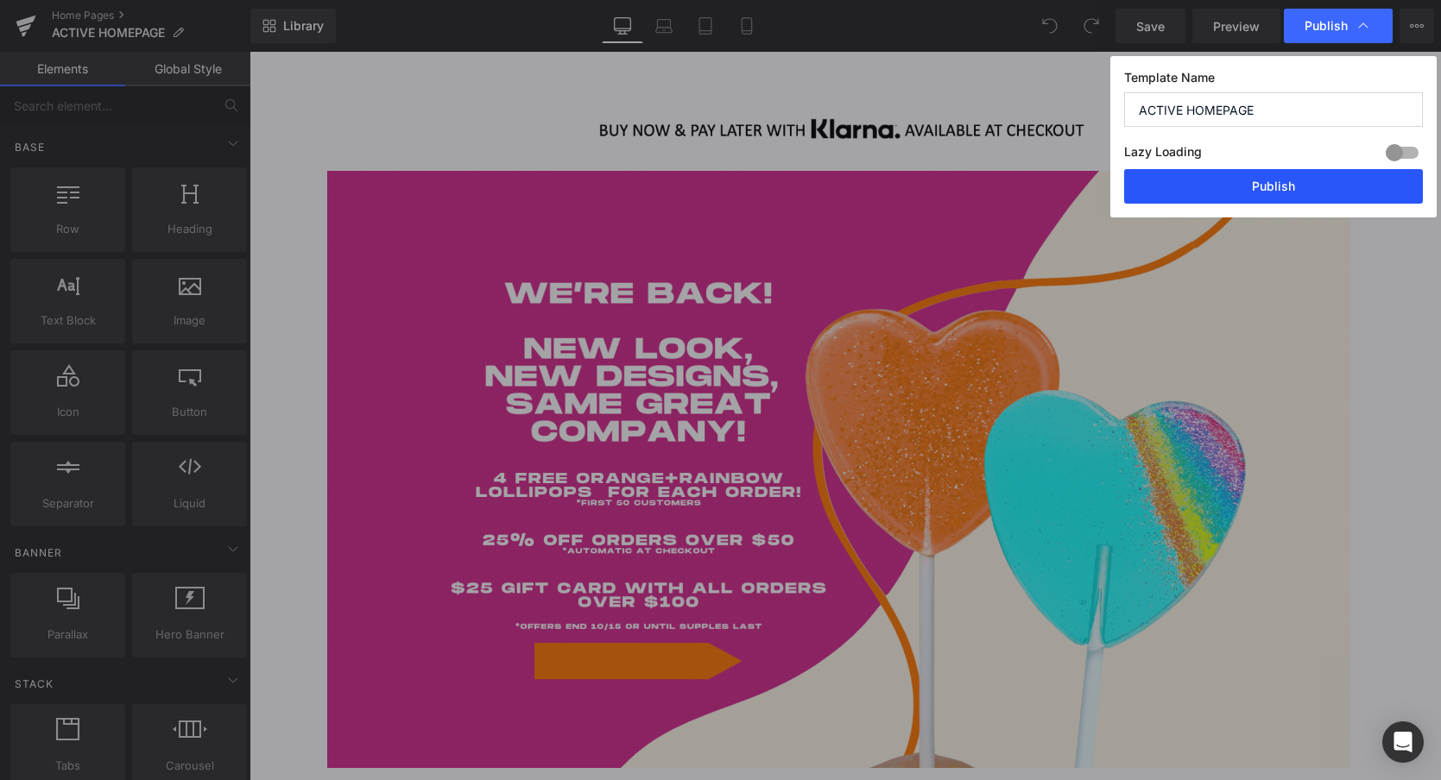
click at [1276, 188] on button "Publish" at bounding box center [1273, 186] width 299 height 35
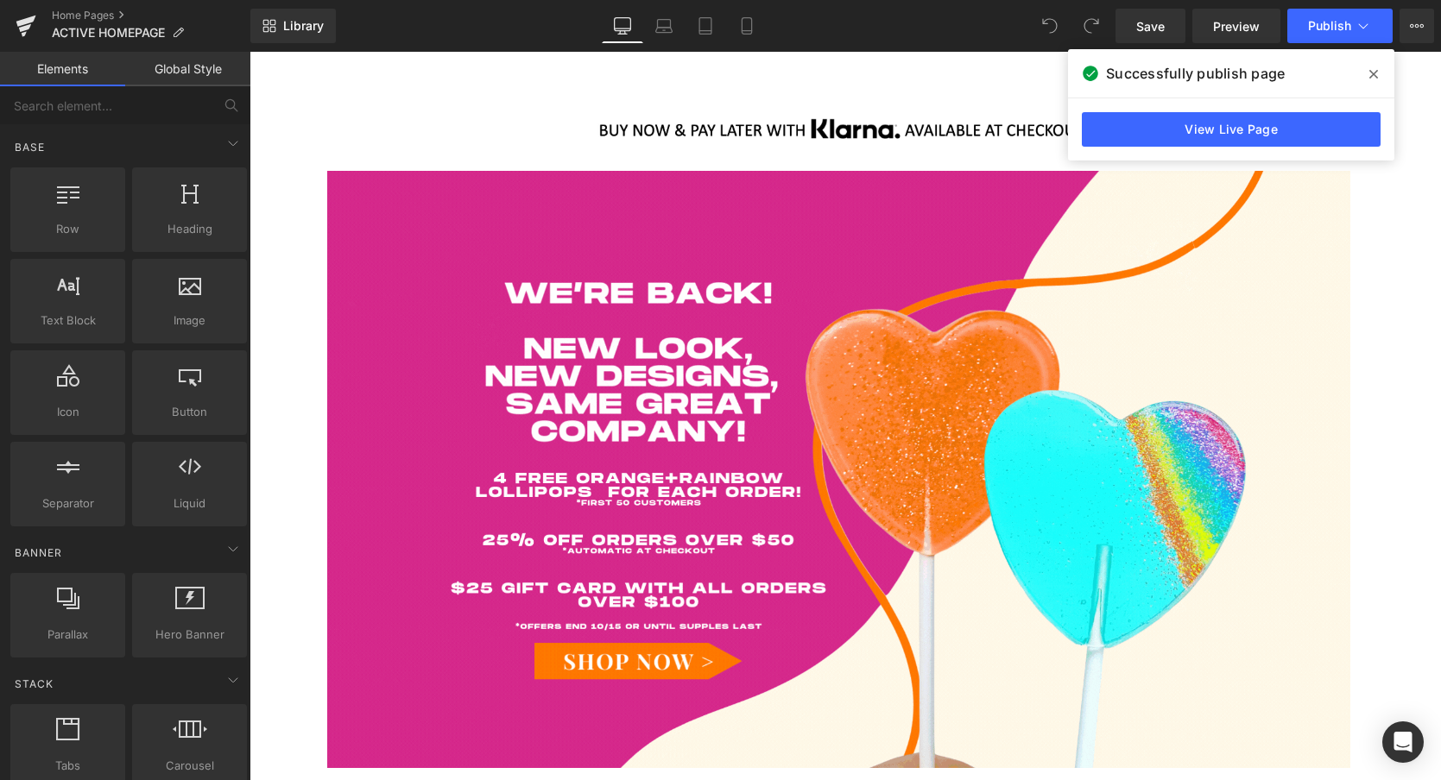
click at [1374, 75] on icon at bounding box center [1373, 74] width 9 height 9
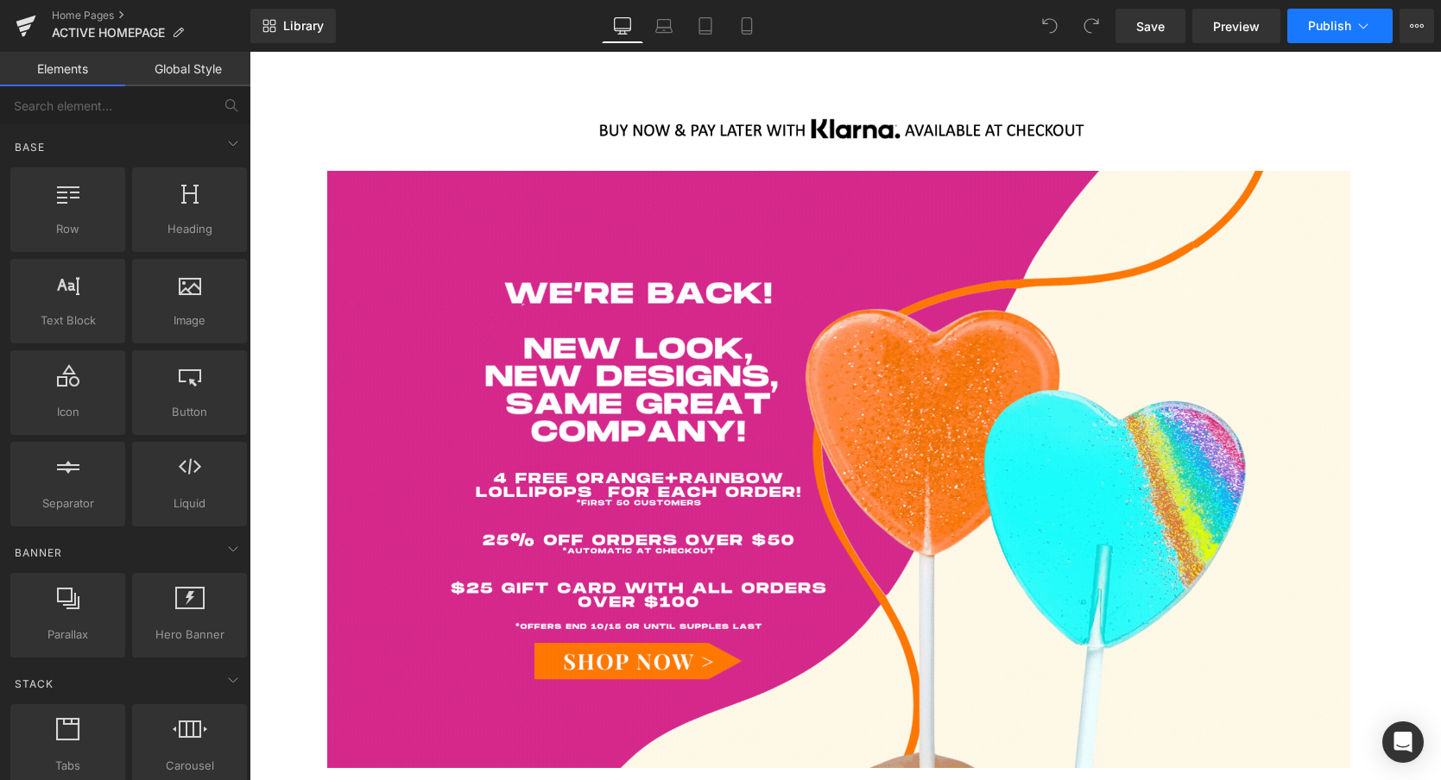
click at [1338, 20] on span "Publish" at bounding box center [1329, 26] width 43 height 14
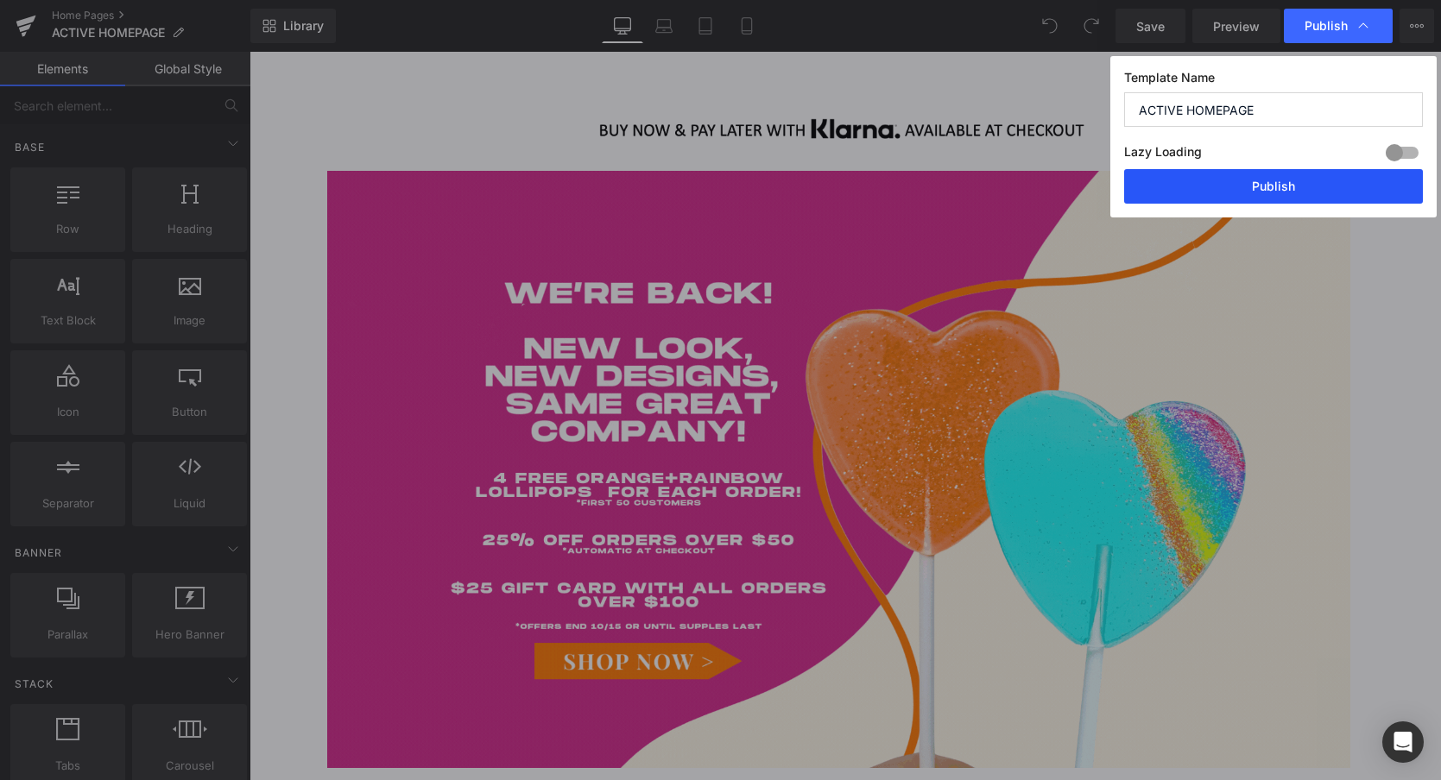
click at [1263, 183] on button "Publish" at bounding box center [1273, 186] width 299 height 35
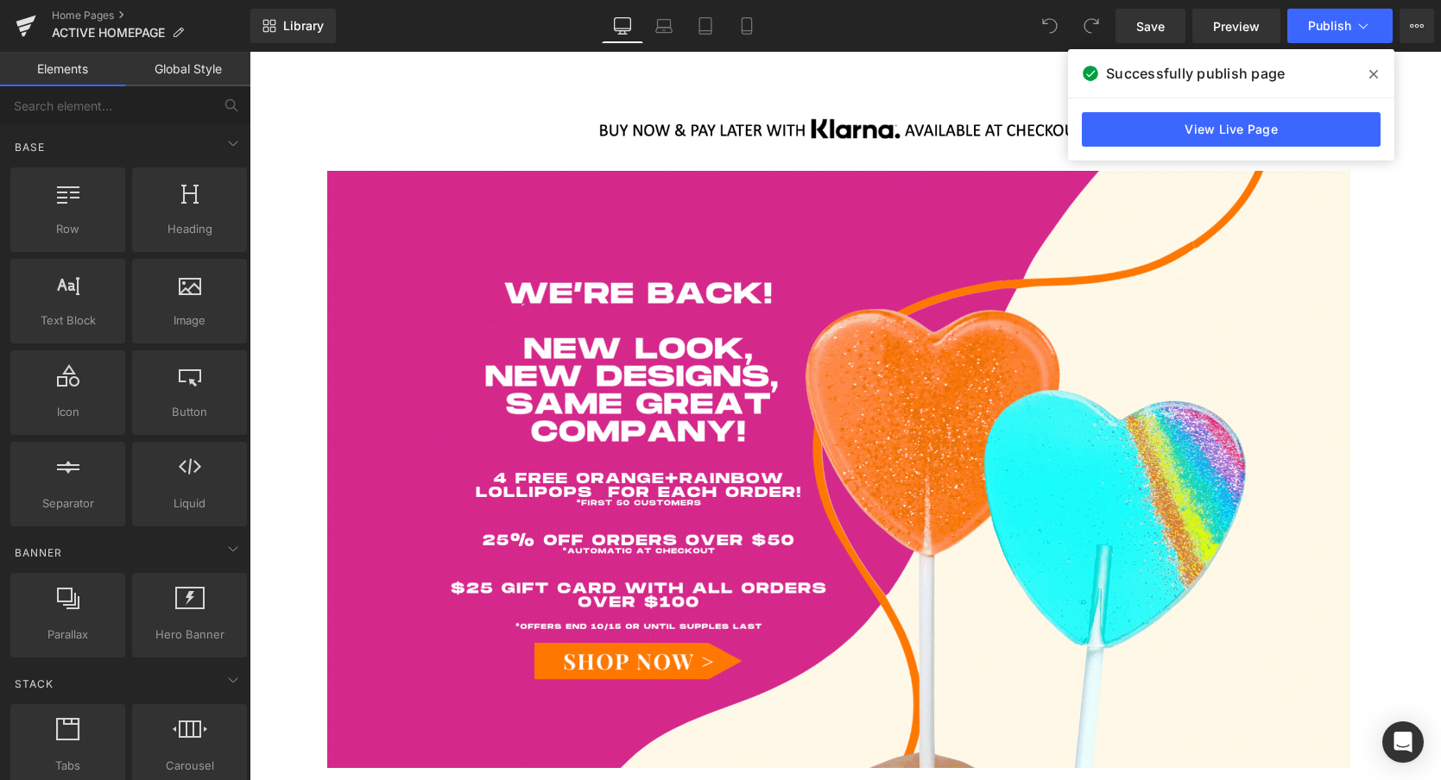
click at [1366, 76] on span at bounding box center [1374, 74] width 28 height 28
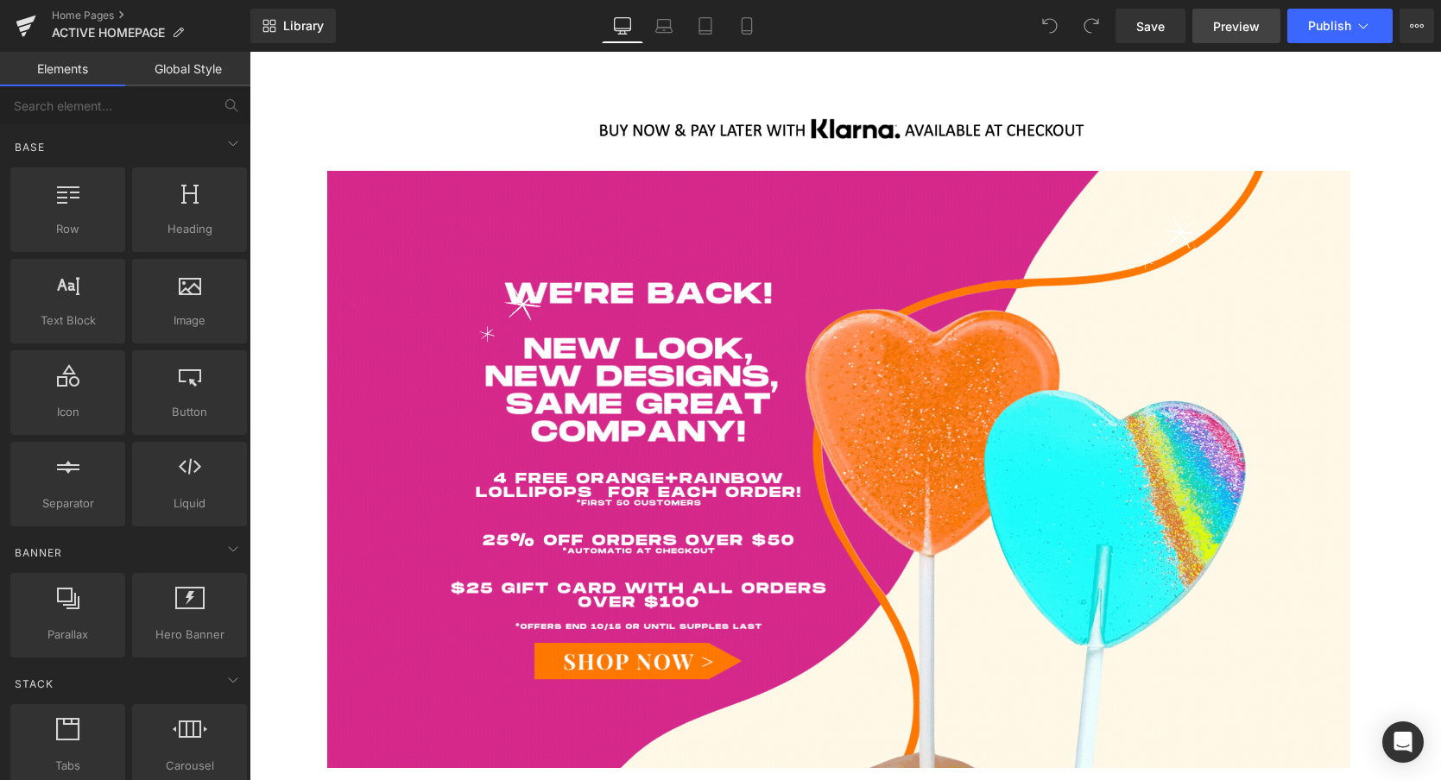
click at [1229, 21] on span "Preview" at bounding box center [1236, 26] width 47 height 18
click at [22, 25] on icon at bounding box center [26, 25] width 21 height 43
